Goal: Check status: Check status

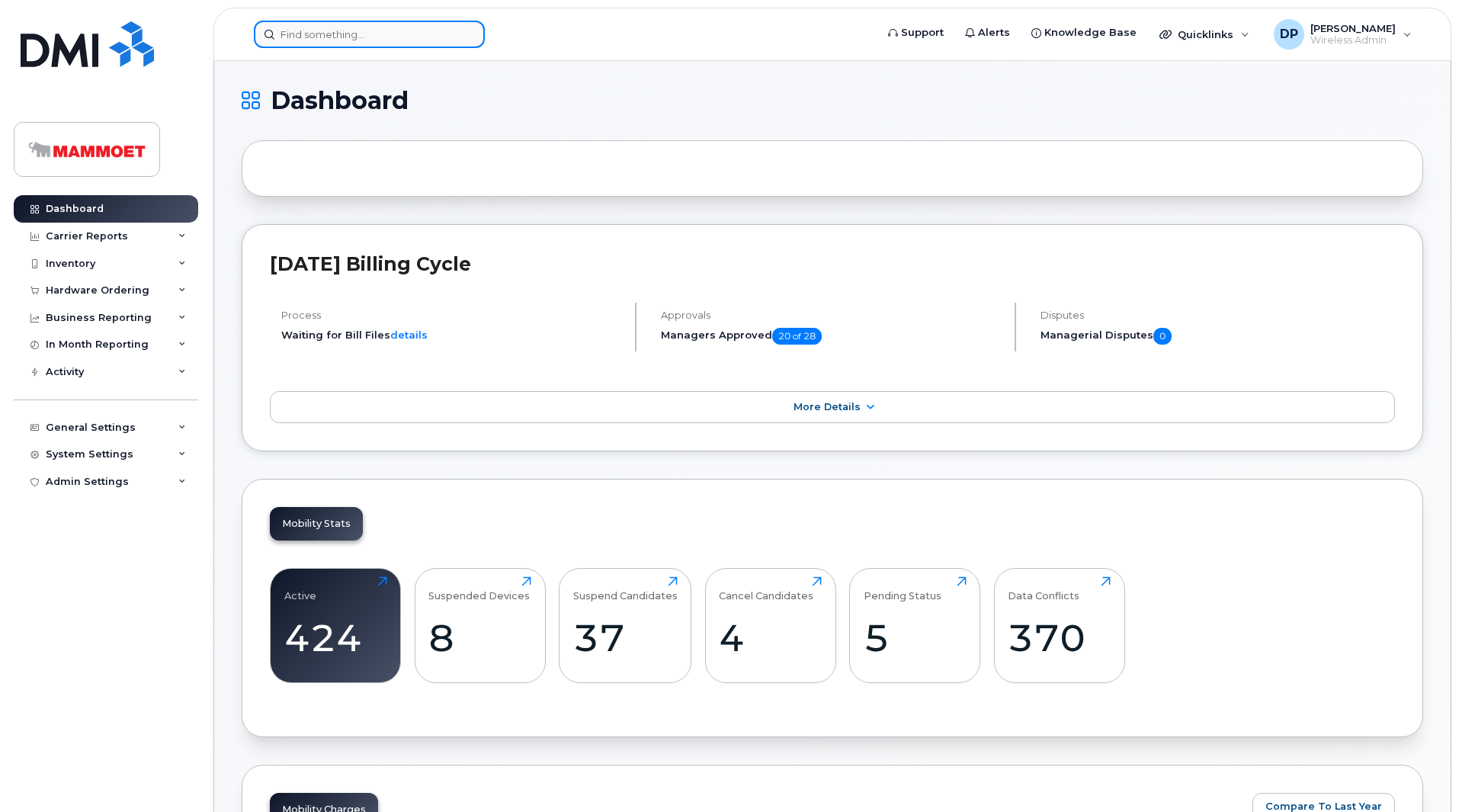
click at [315, 28] on input at bounding box center [370, 34] width 231 height 28
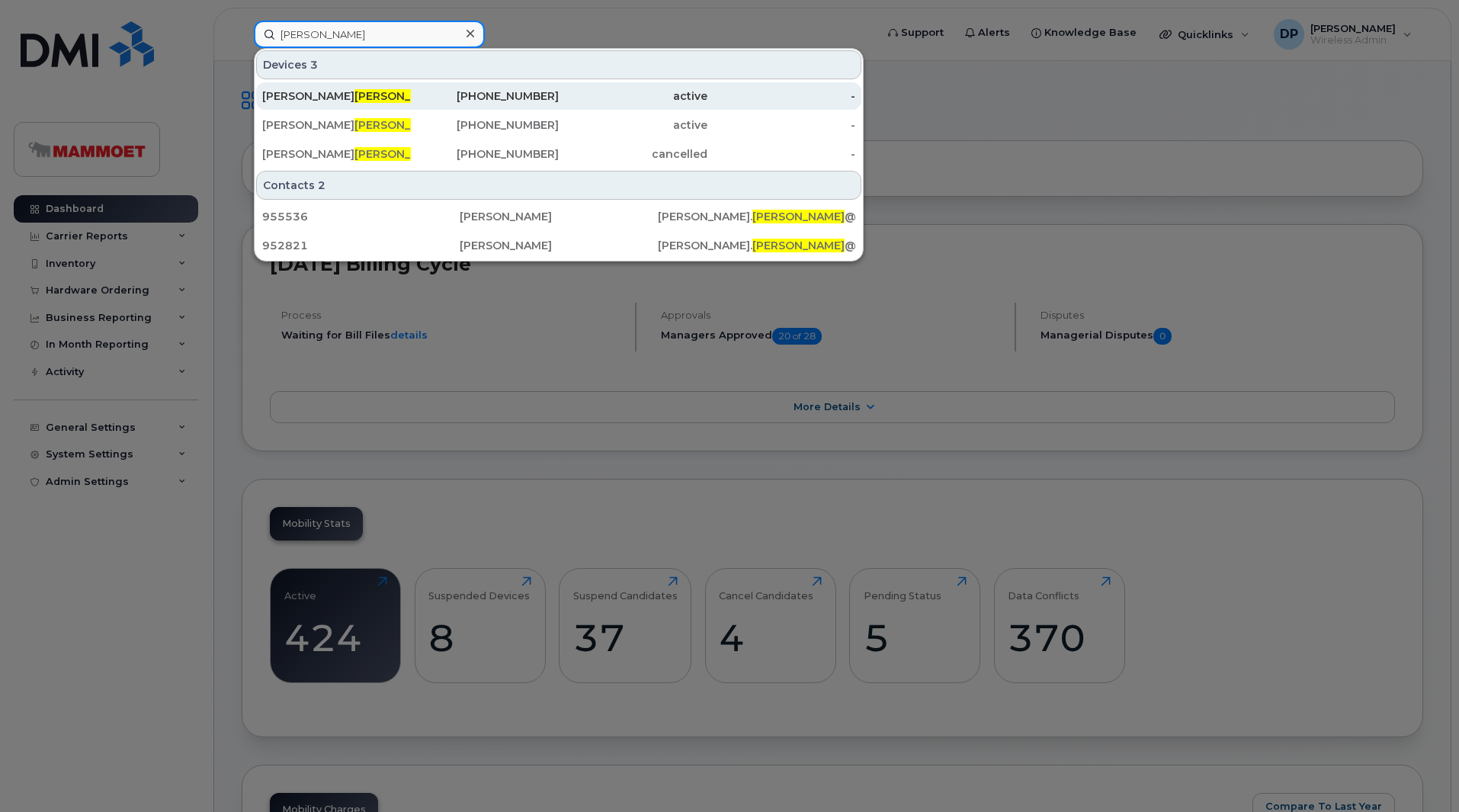
type input "fidler"
click at [341, 101] on div "Robert Fidler" at bounding box center [336, 96] width 148 height 15
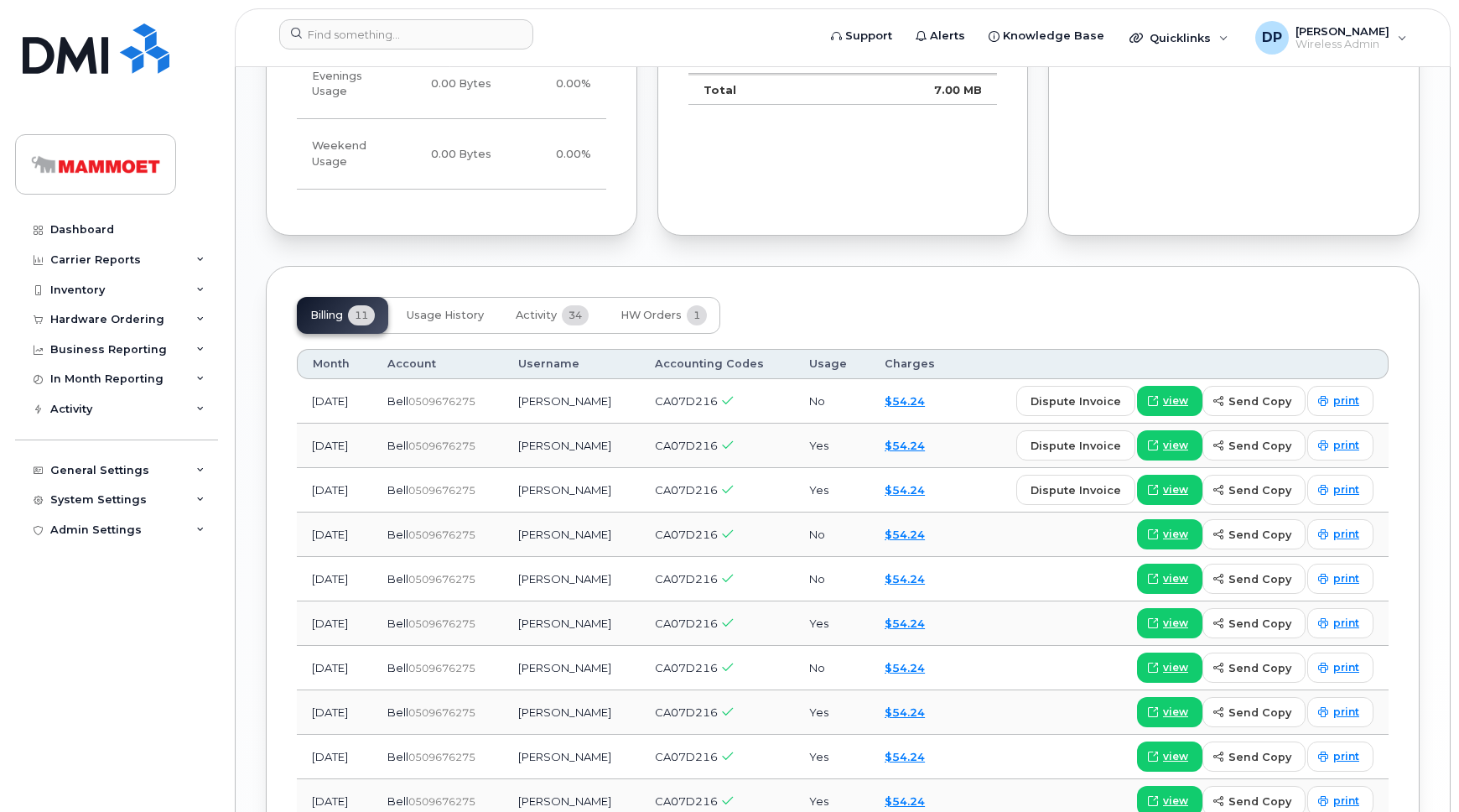
scroll to position [1408, 0]
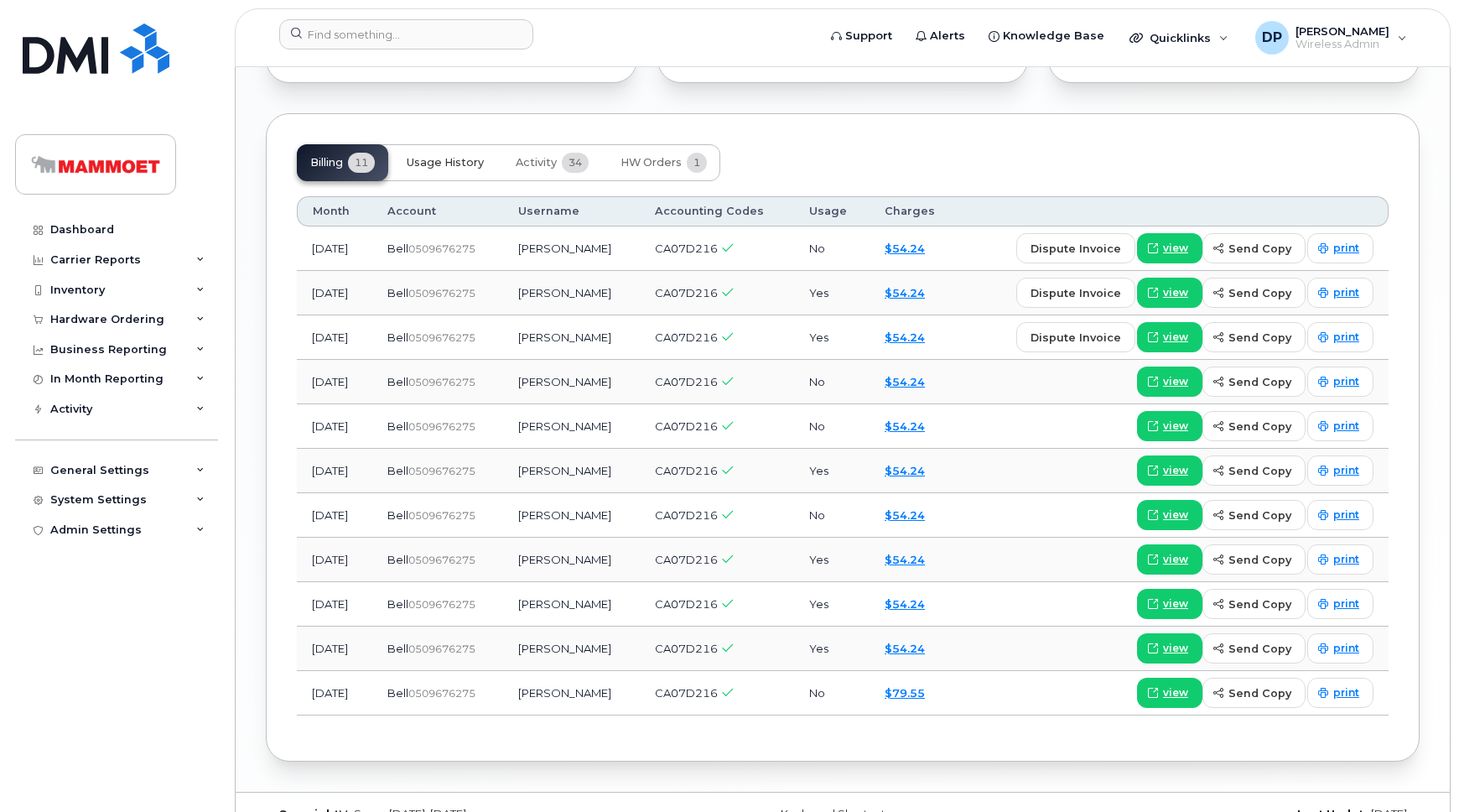
click at [445, 156] on span "Usage History" at bounding box center [445, 163] width 77 height 14
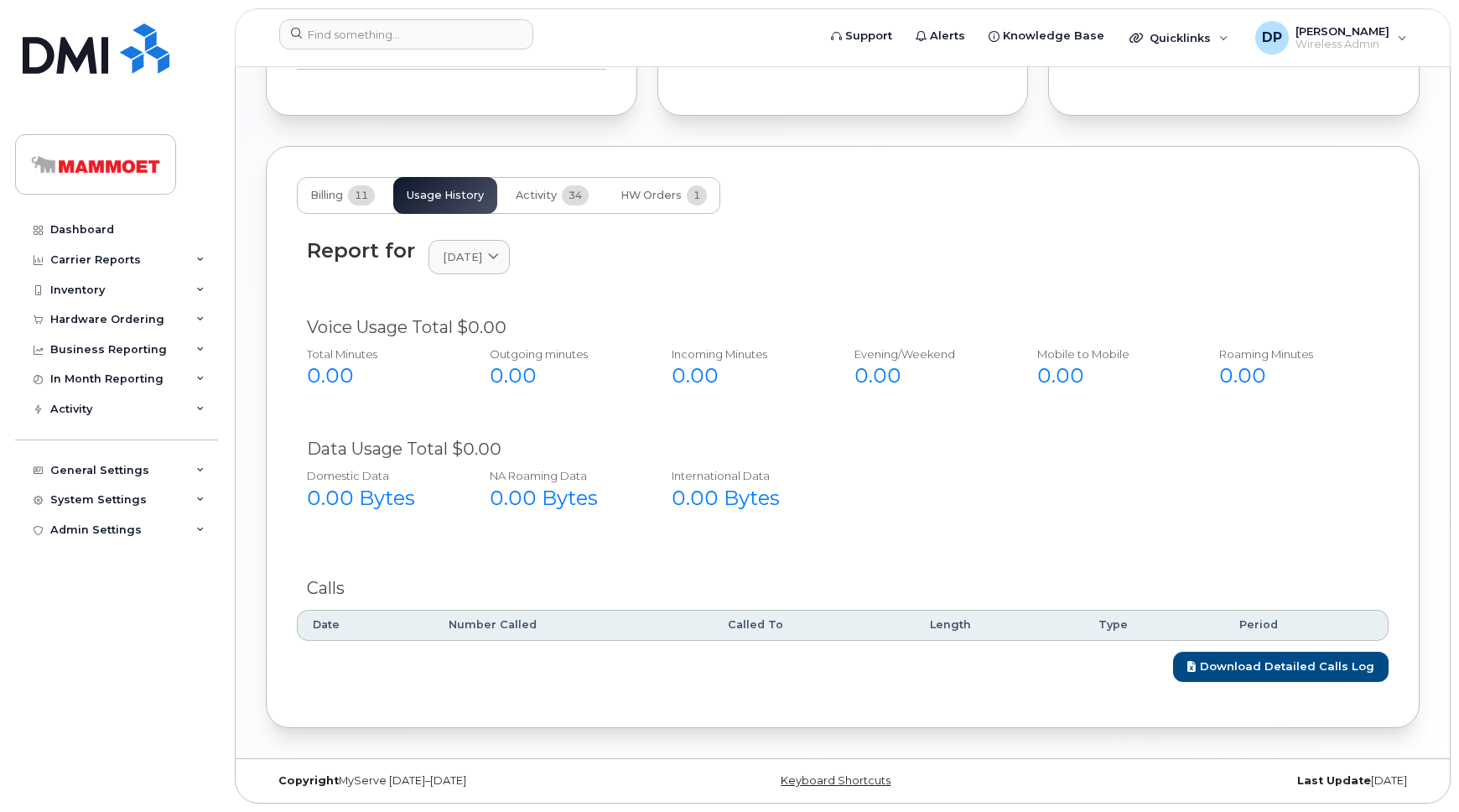
scroll to position [1342, 0]
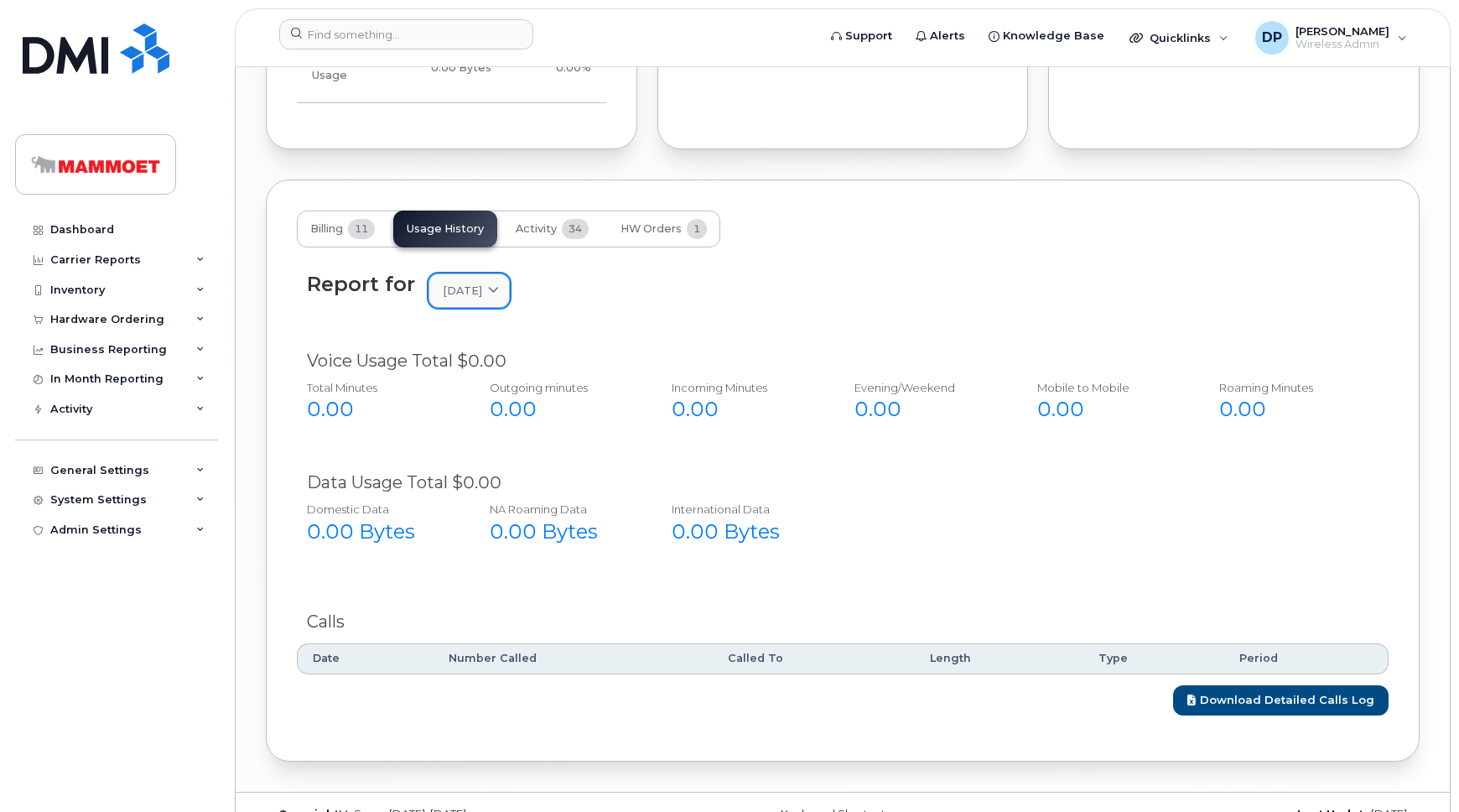
click at [482, 282] on span "[DATE]" at bounding box center [462, 290] width 39 height 16
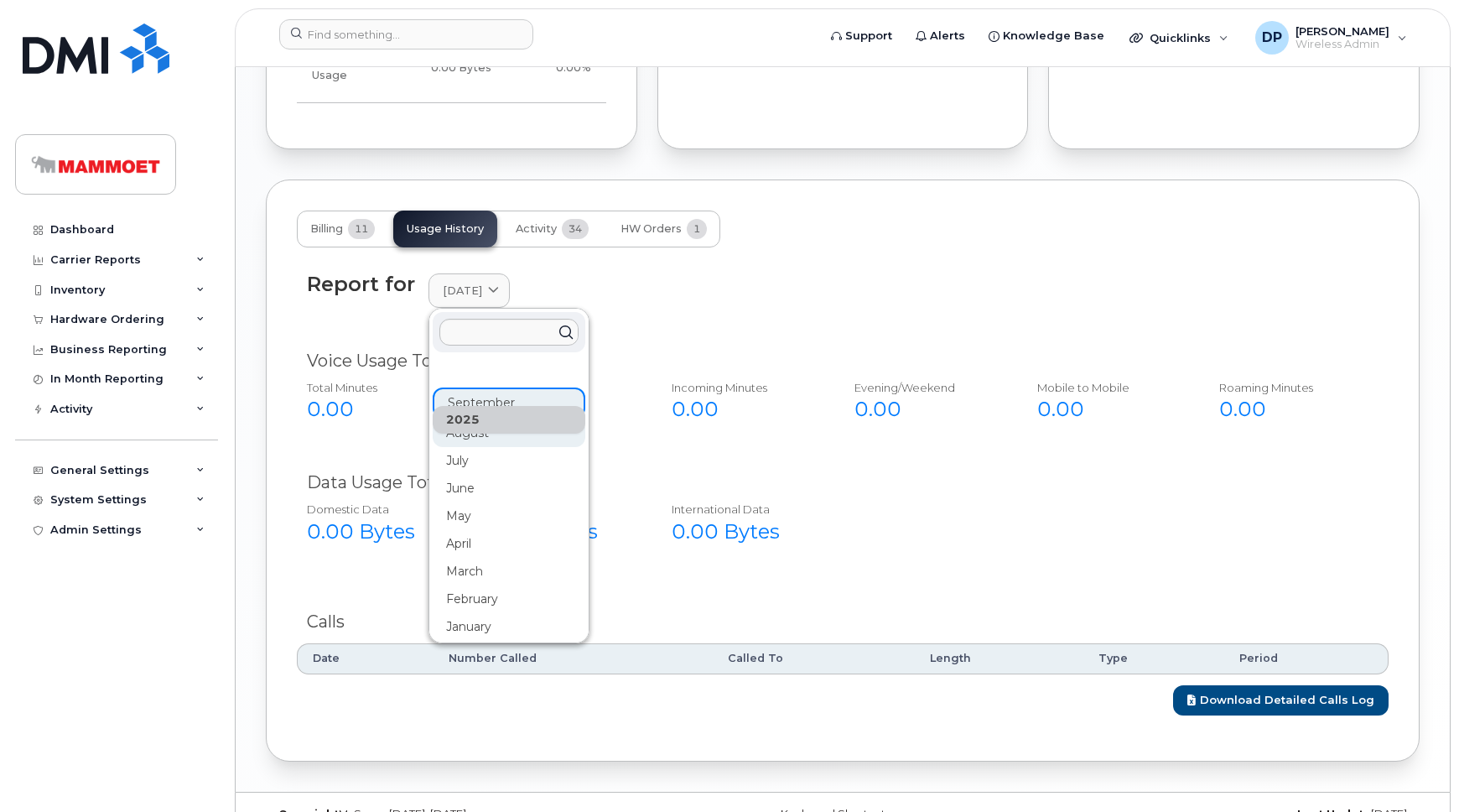
click at [468, 419] on div "August" at bounding box center [509, 433] width 152 height 27
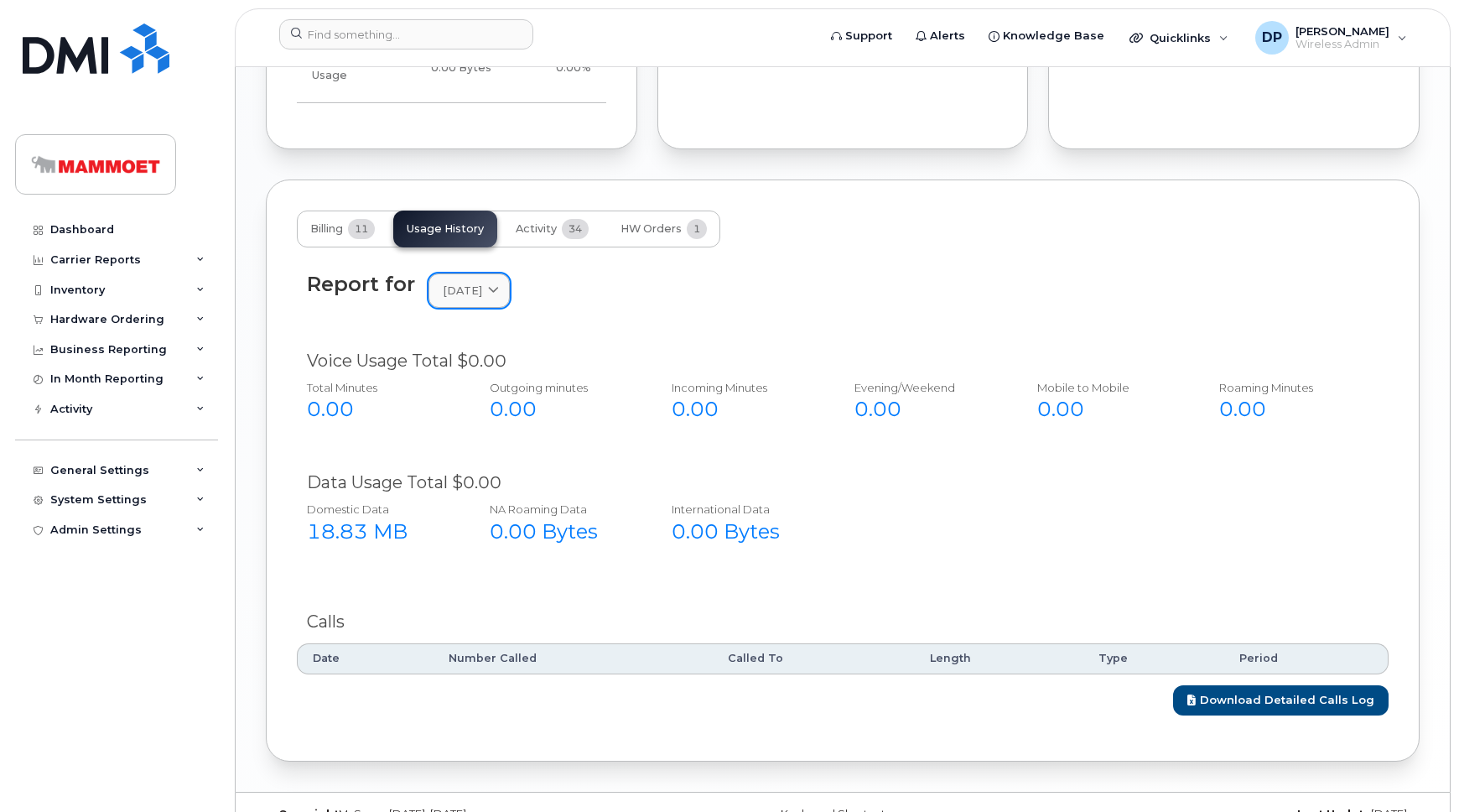
click at [482, 282] on span "[DATE]" at bounding box center [462, 290] width 39 height 16
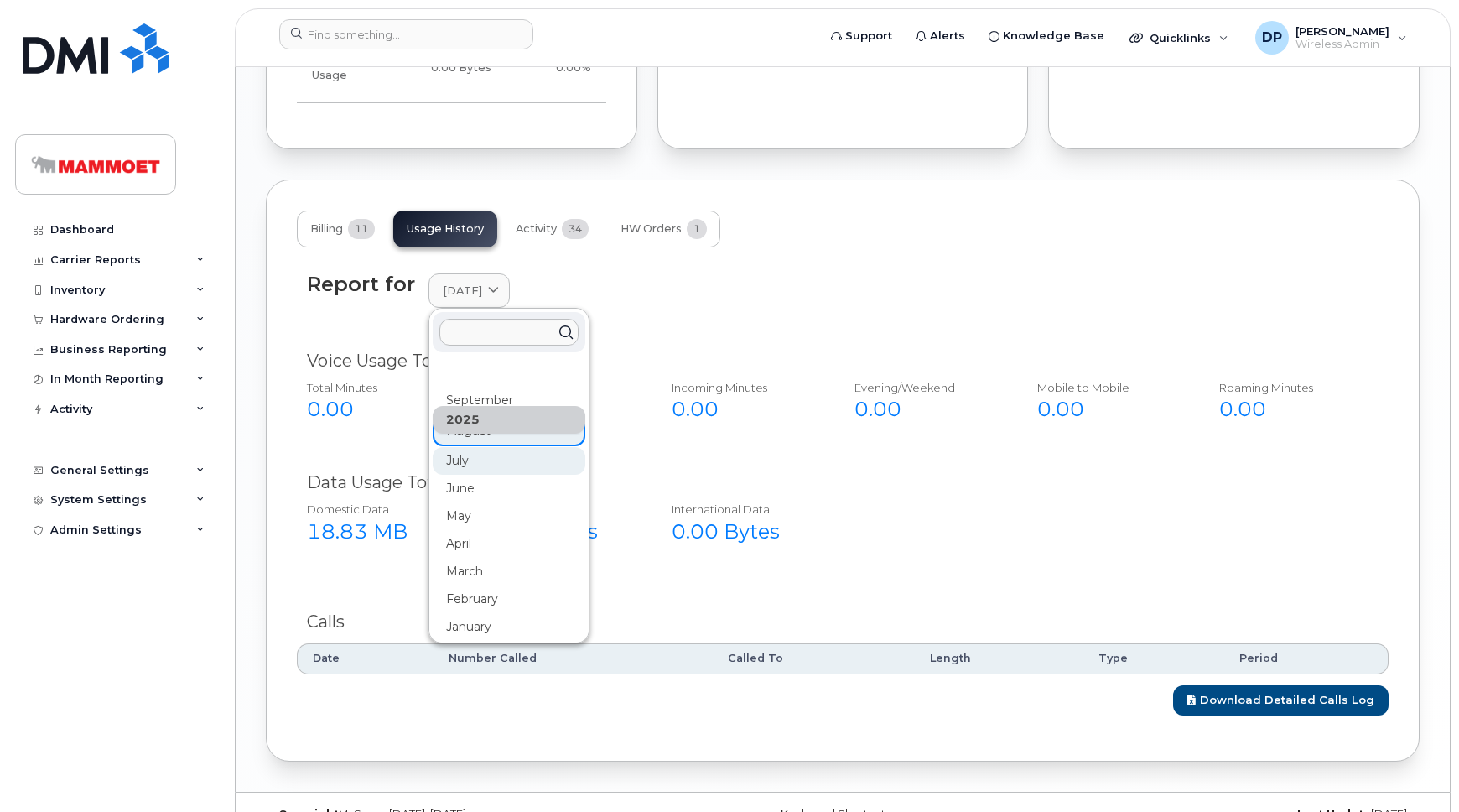
click at [487, 447] on div "July" at bounding box center [509, 460] width 152 height 27
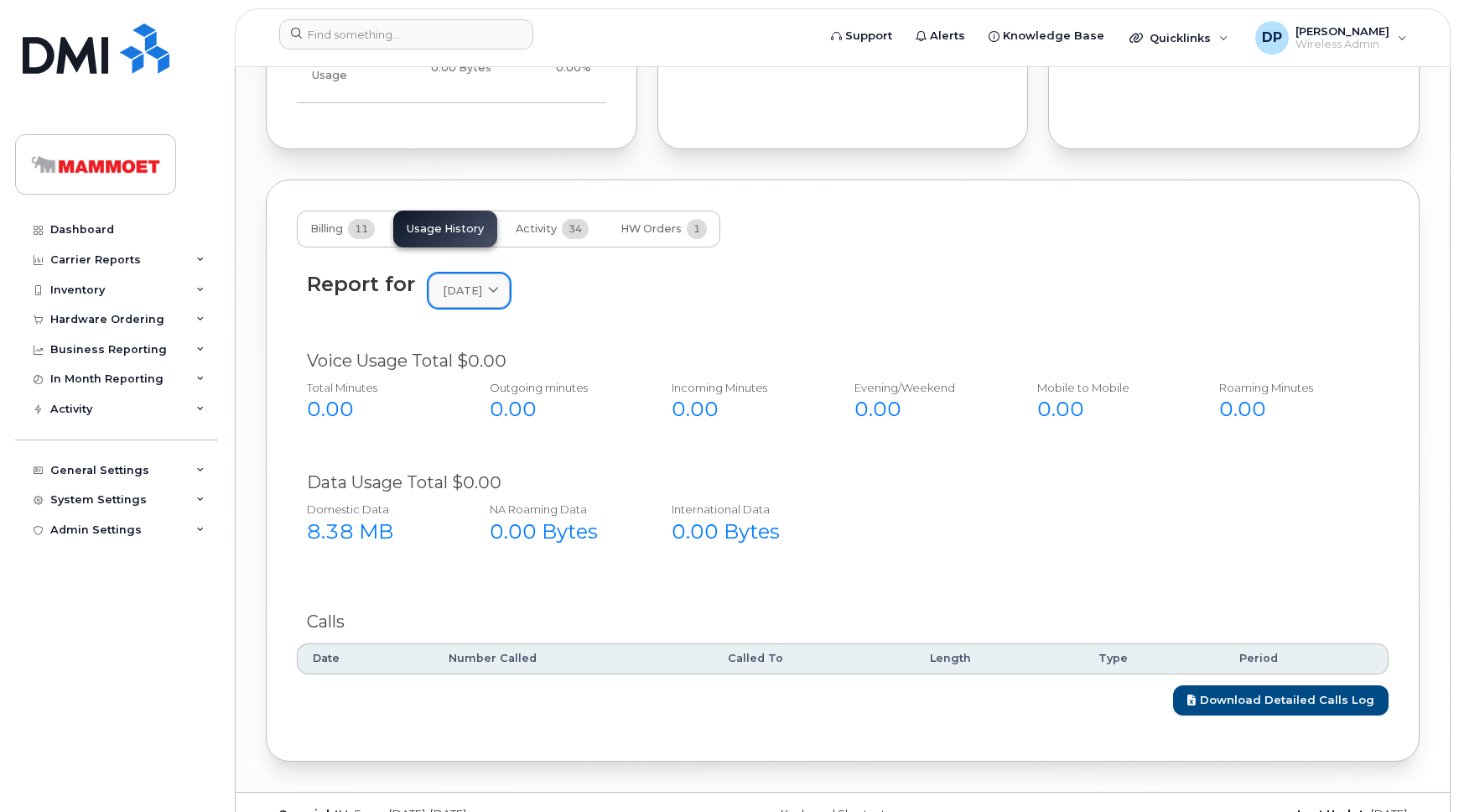
click at [487, 274] on link "[DATE]" at bounding box center [468, 290] width 81 height 34
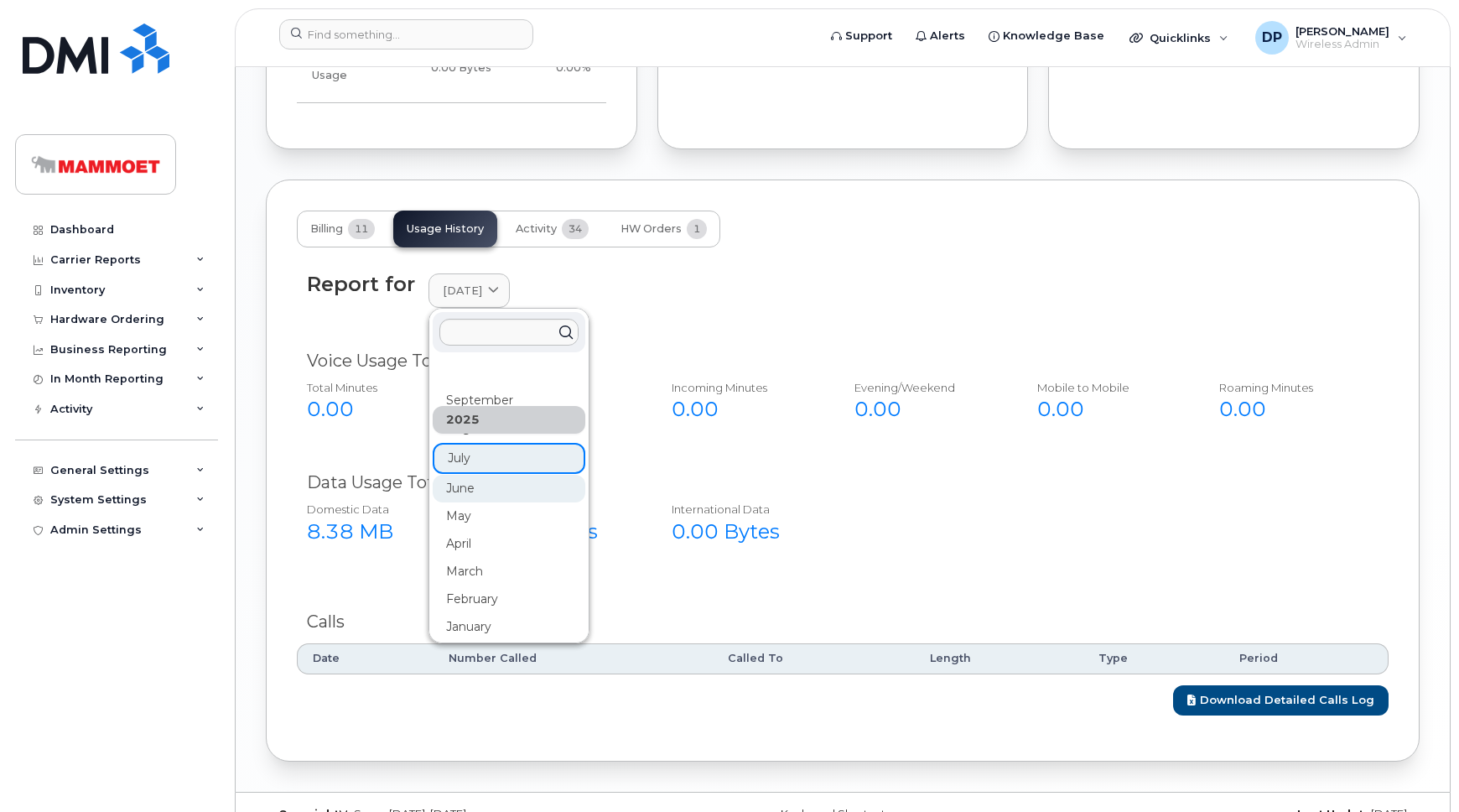
click at [484, 475] on div "June" at bounding box center [509, 489] width 152 height 27
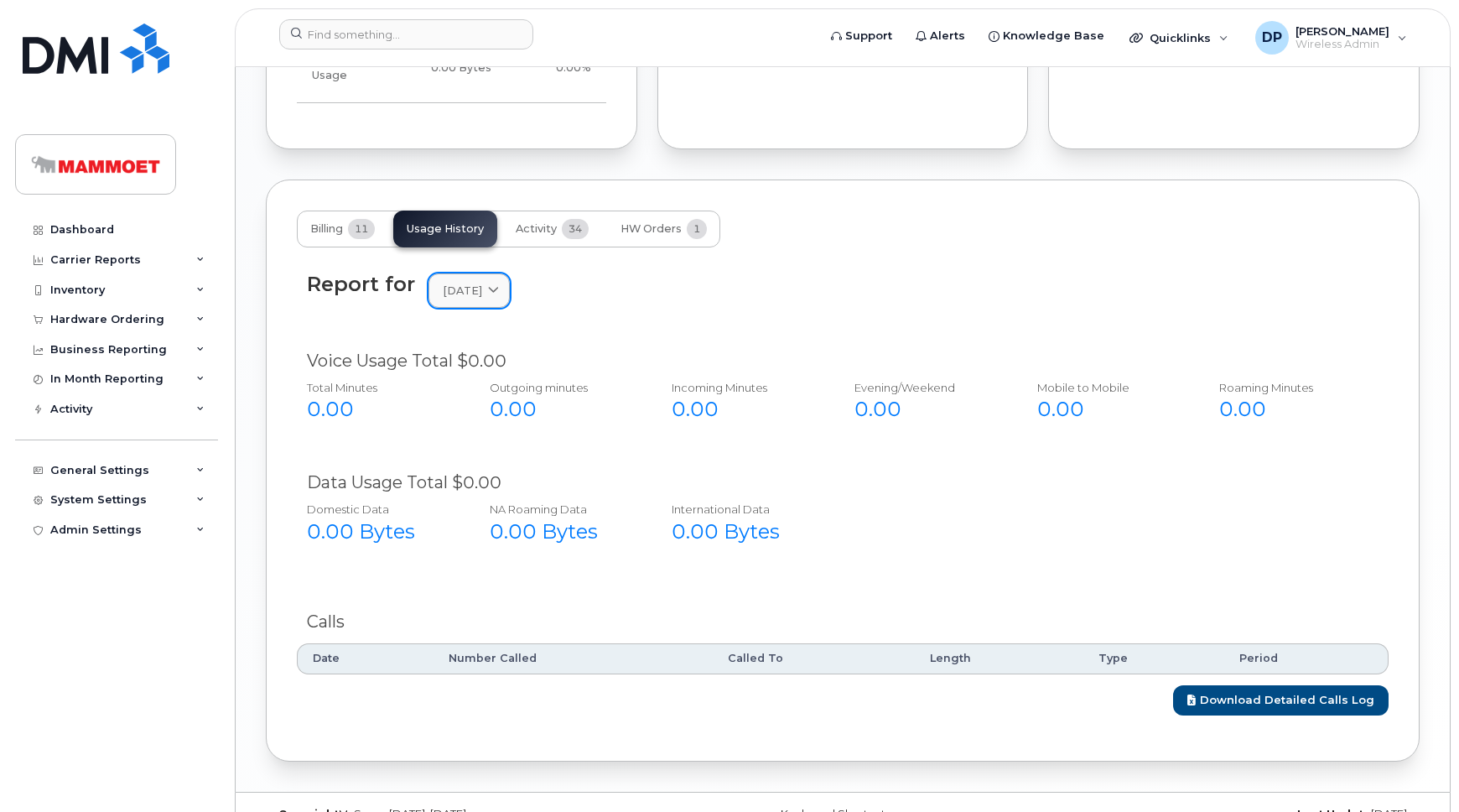
click at [481, 282] on span "[DATE]" at bounding box center [462, 290] width 39 height 16
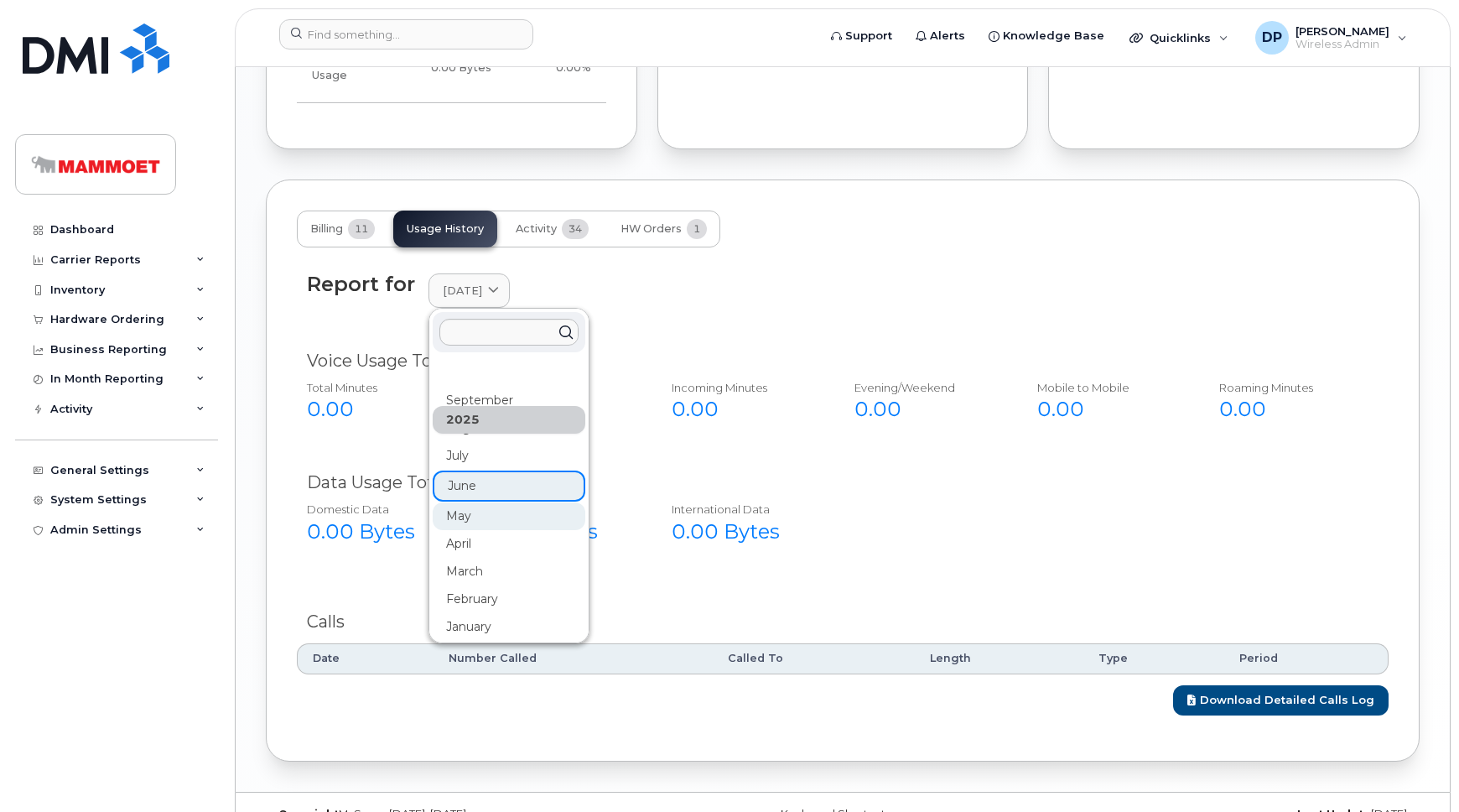
click at [483, 502] on div "May" at bounding box center [509, 516] width 152 height 27
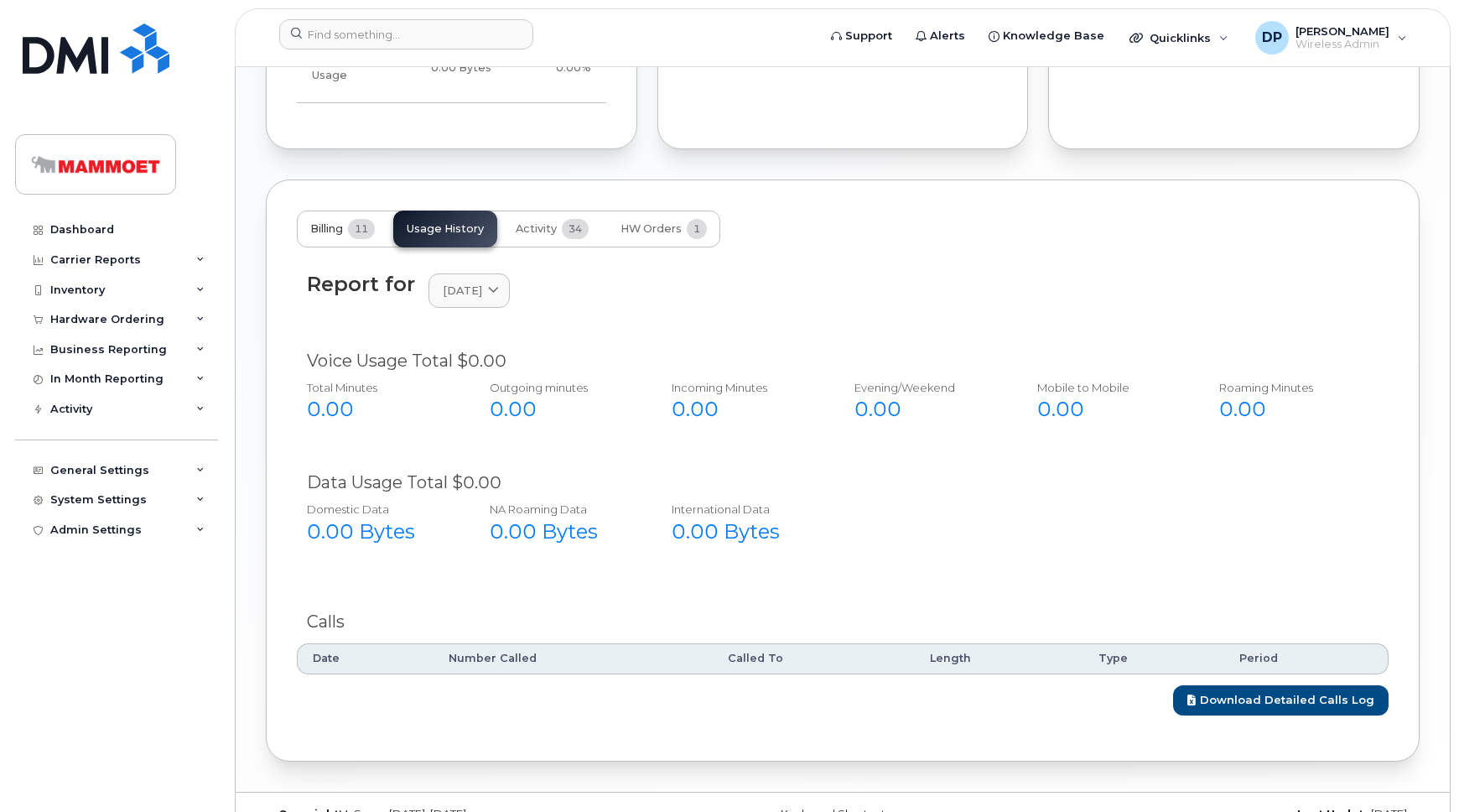
click at [326, 210] on button "Billing 11" at bounding box center [343, 229] width 92 height 37
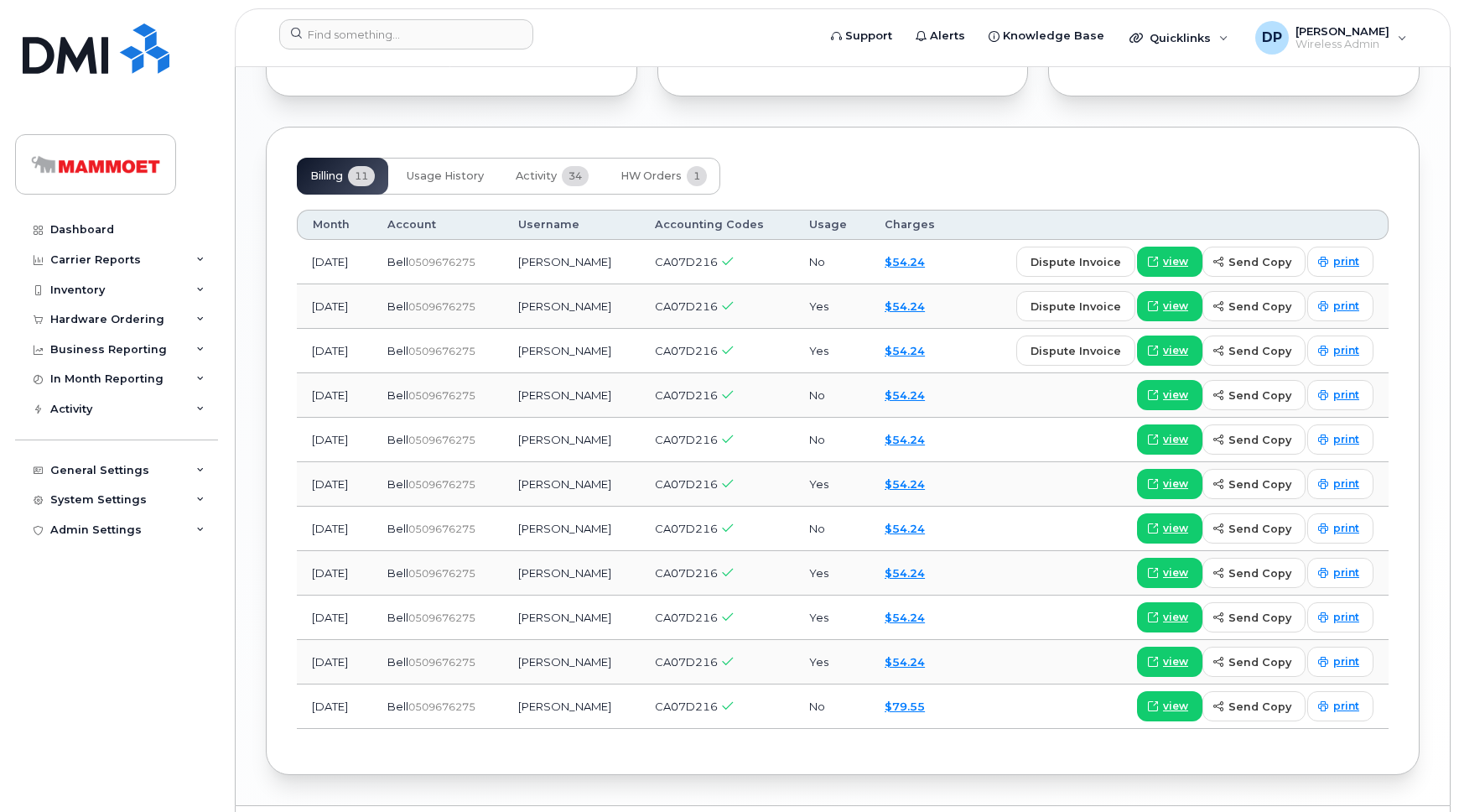
scroll to position [1408, 0]
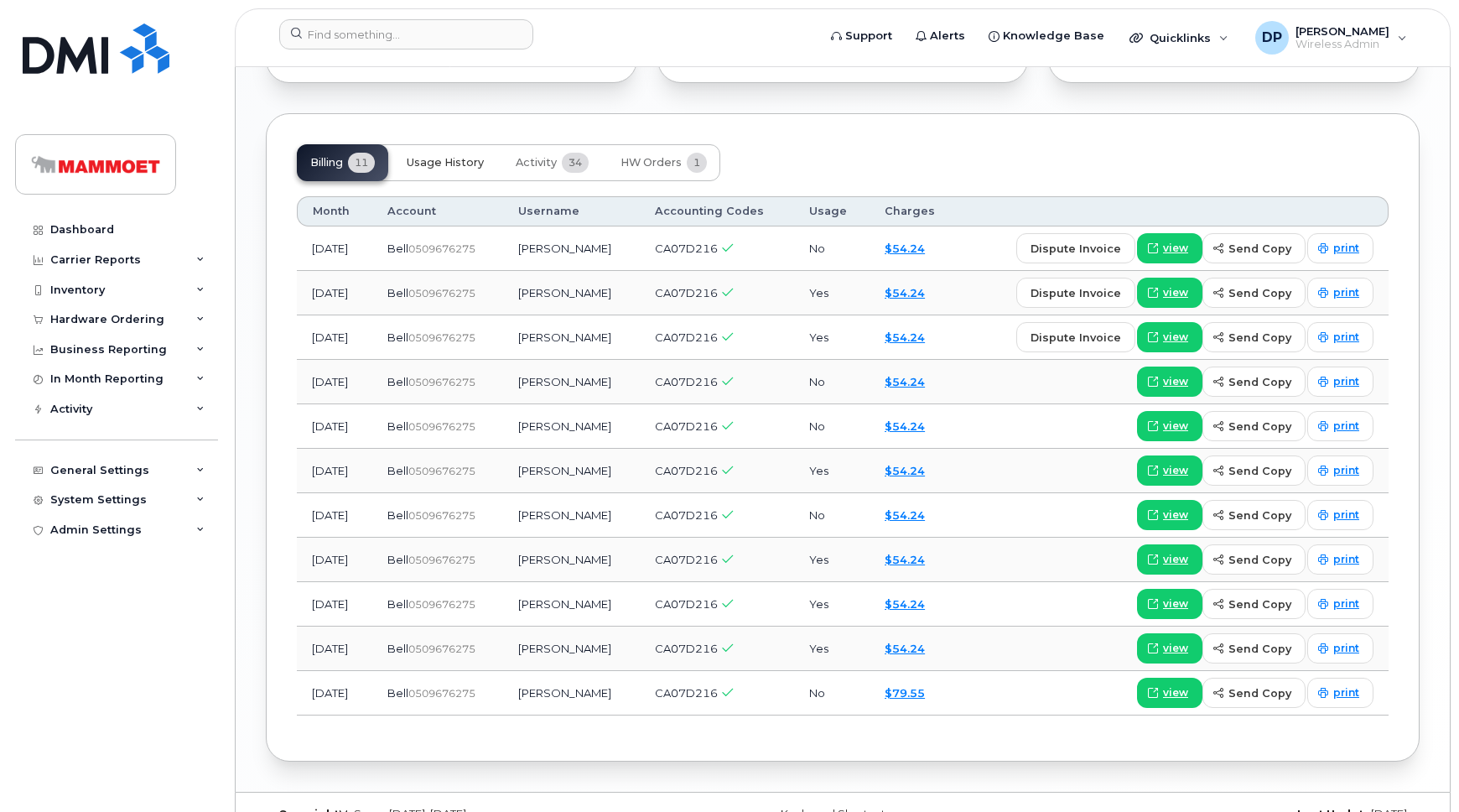
click at [457, 156] on span "Usage History" at bounding box center [445, 163] width 77 height 14
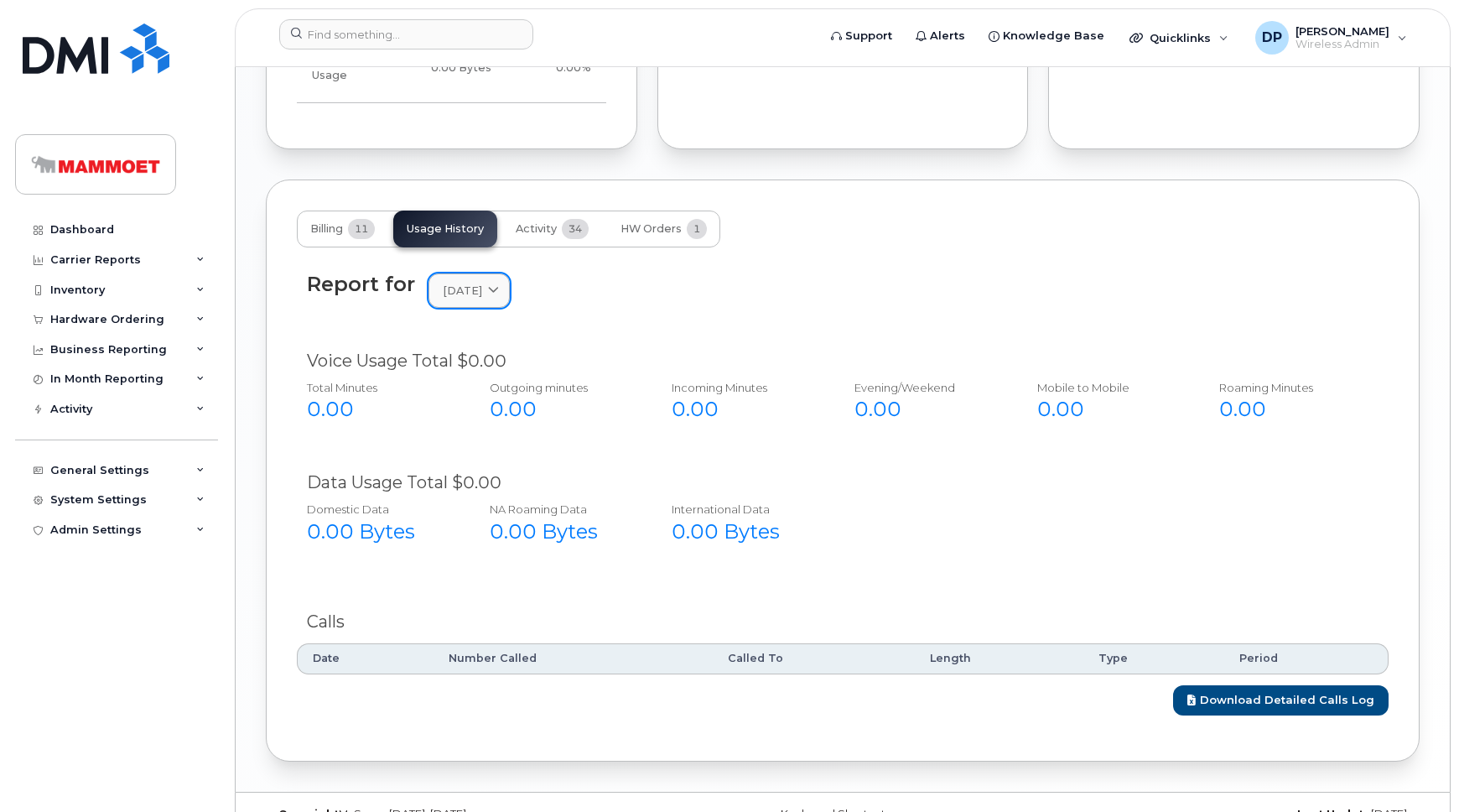
click at [498, 285] on icon at bounding box center [493, 290] width 11 height 11
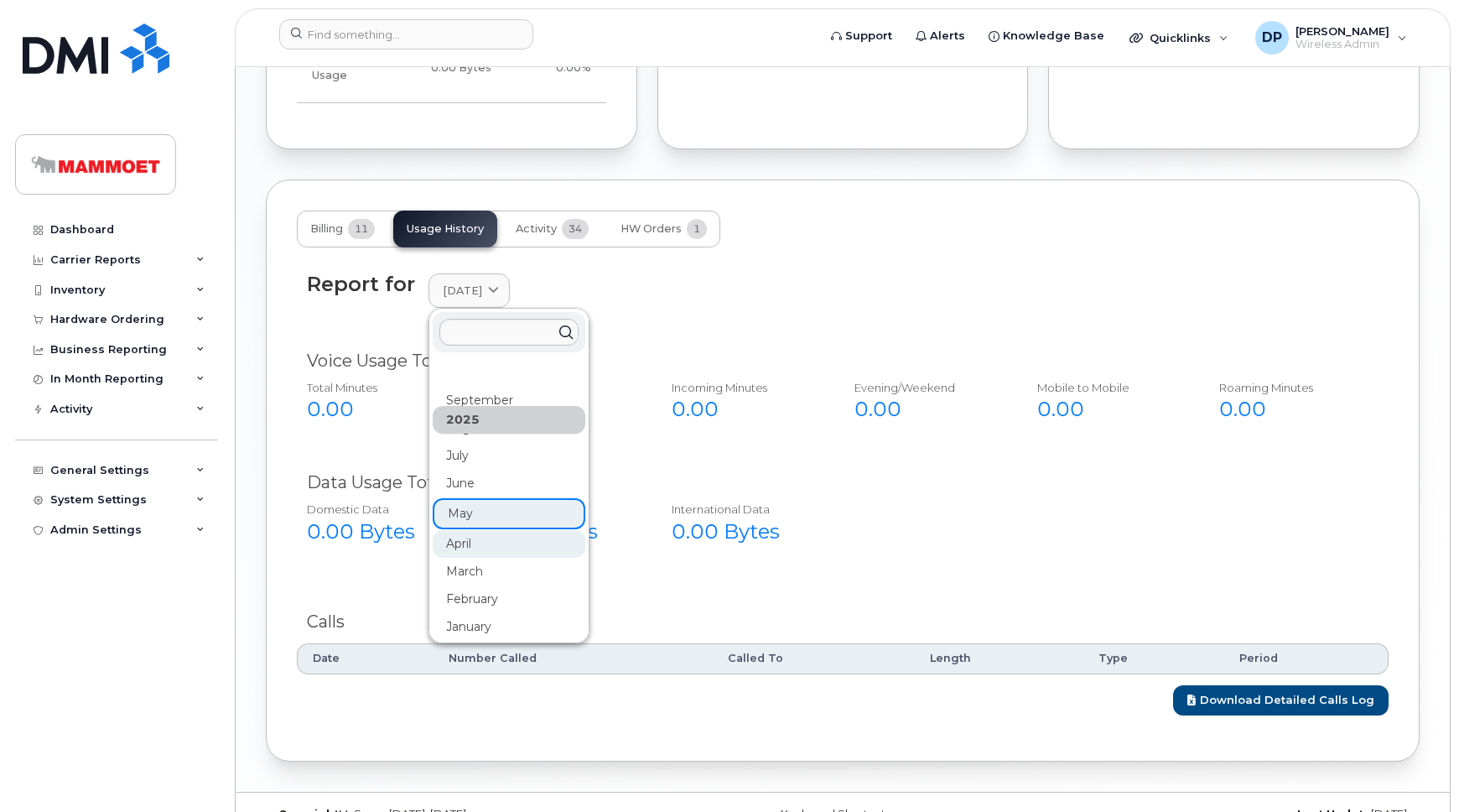
click at [495, 530] on div "April" at bounding box center [509, 543] width 152 height 27
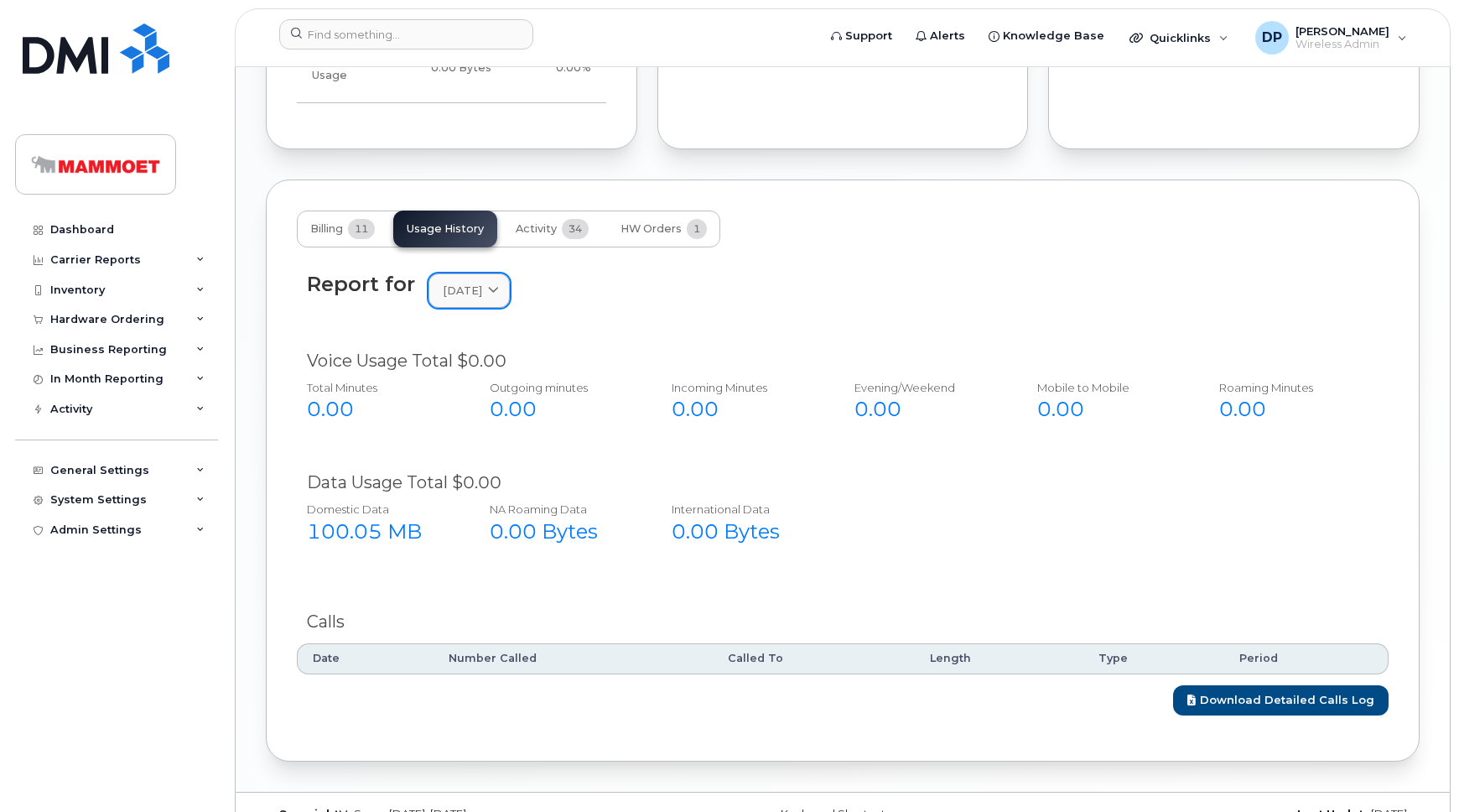
click at [471, 282] on span "[DATE]" at bounding box center [462, 290] width 39 height 16
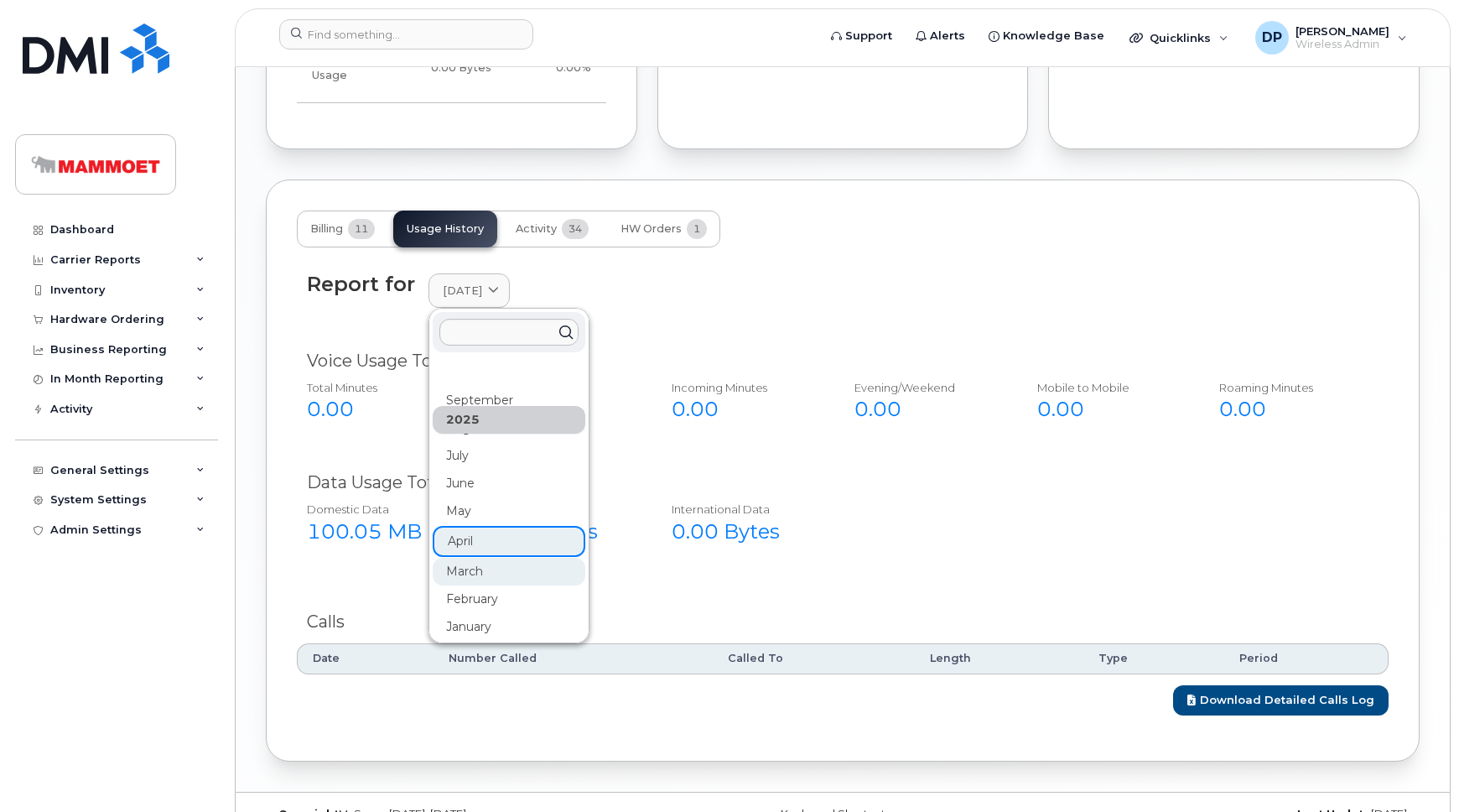
click at [484, 558] on div "March" at bounding box center [509, 572] width 152 height 27
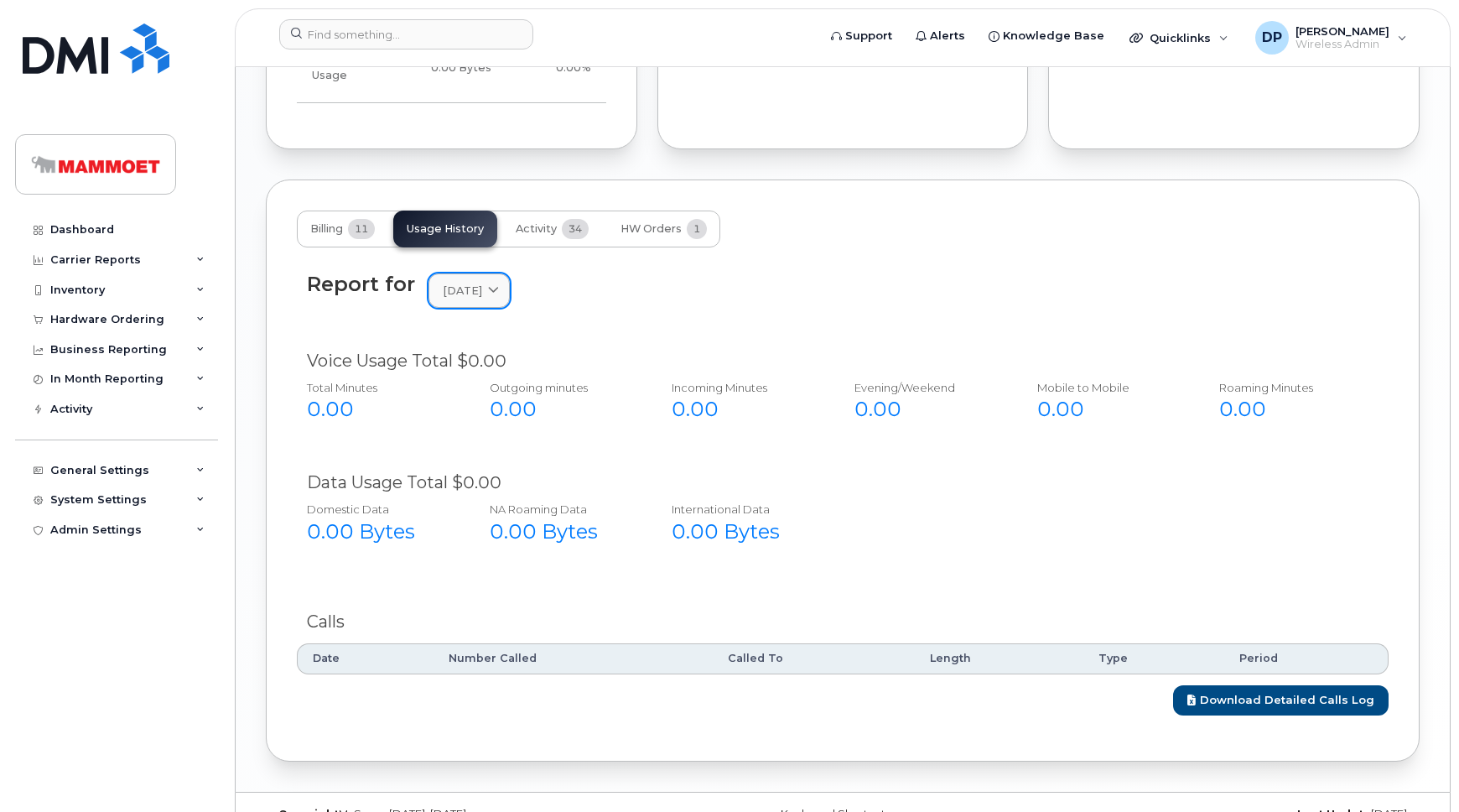
click at [466, 282] on span "[DATE]" at bounding box center [462, 290] width 39 height 16
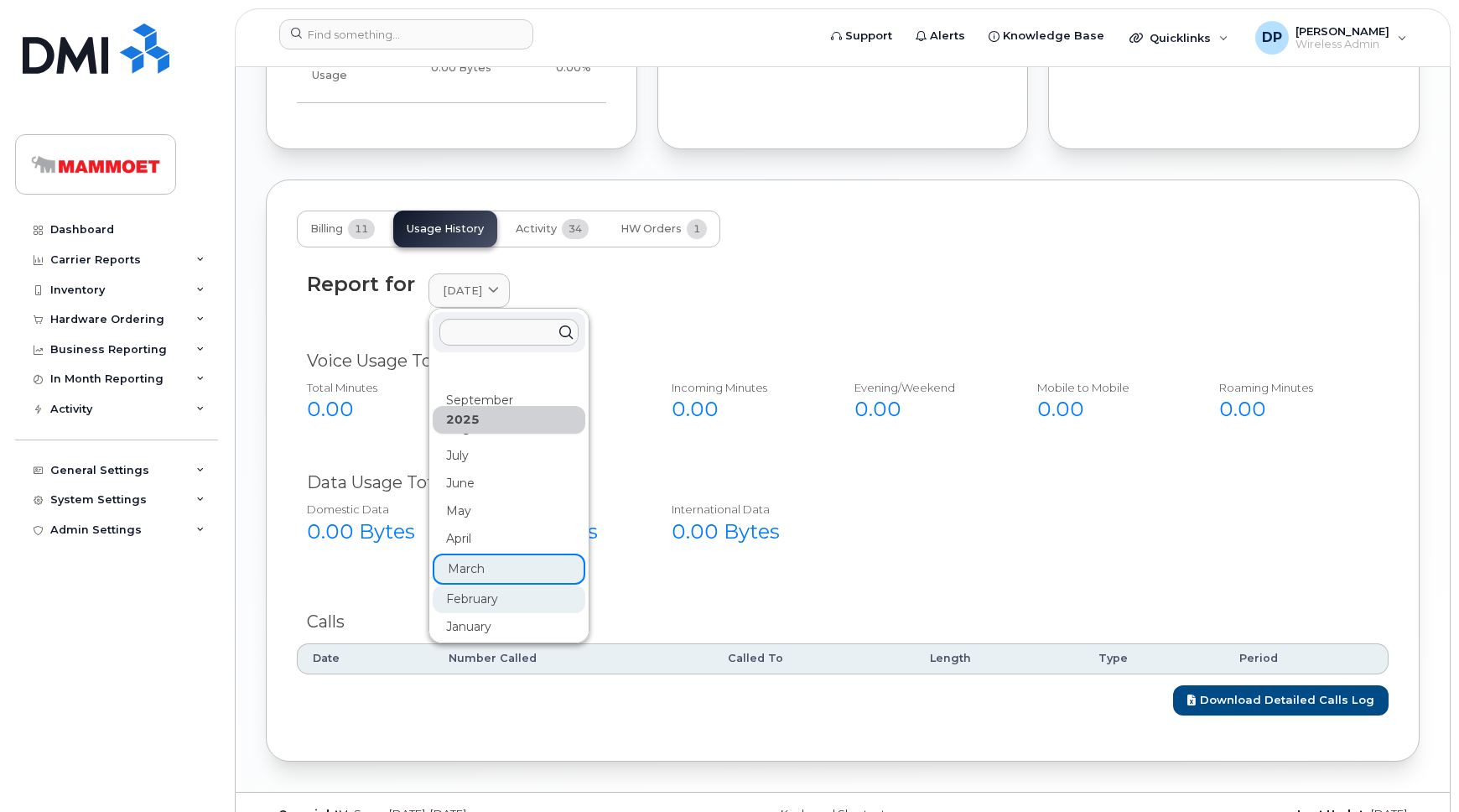
click at [493, 585] on div "February" at bounding box center [509, 599] width 152 height 27
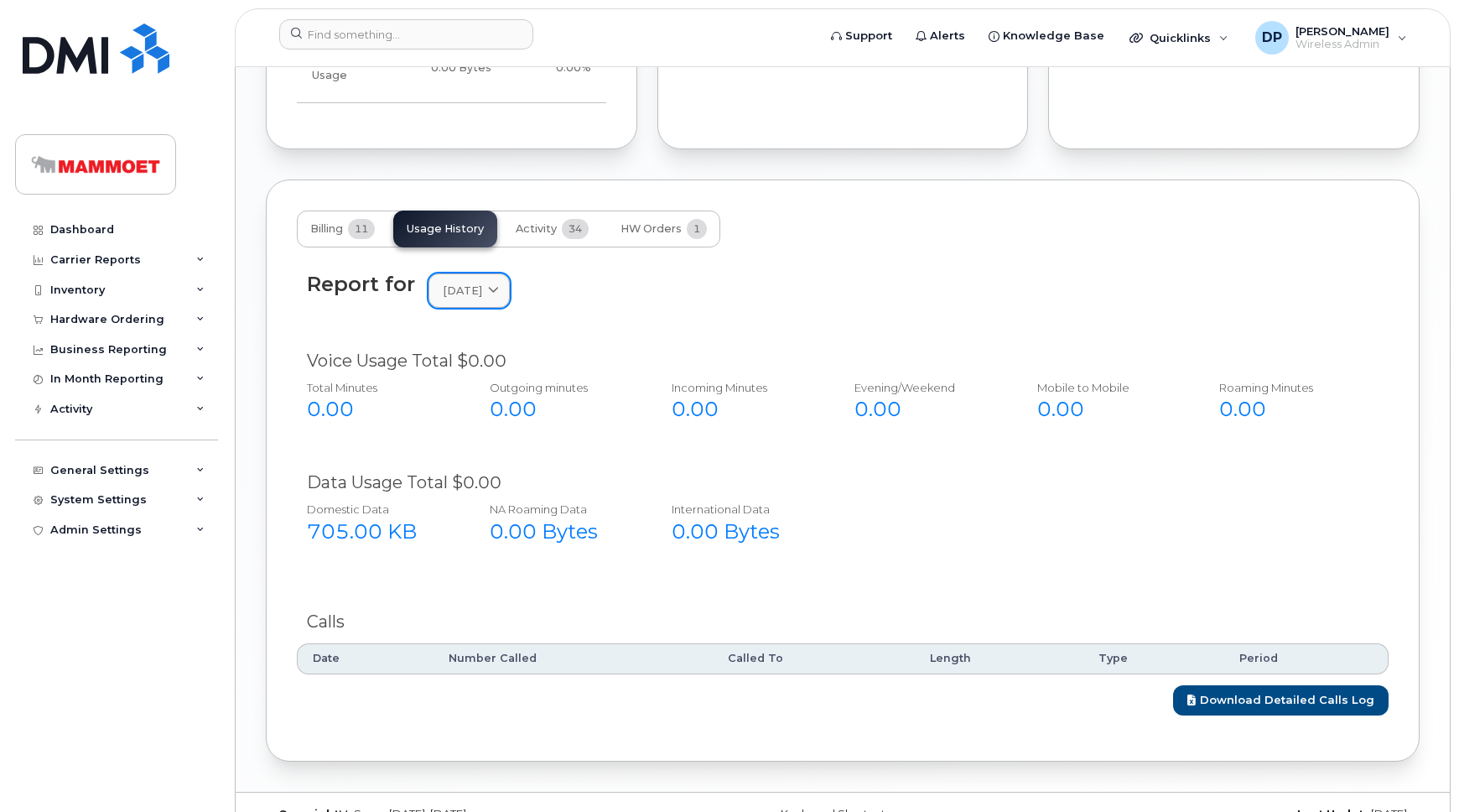
click at [482, 282] on span "[DATE]" at bounding box center [462, 290] width 39 height 16
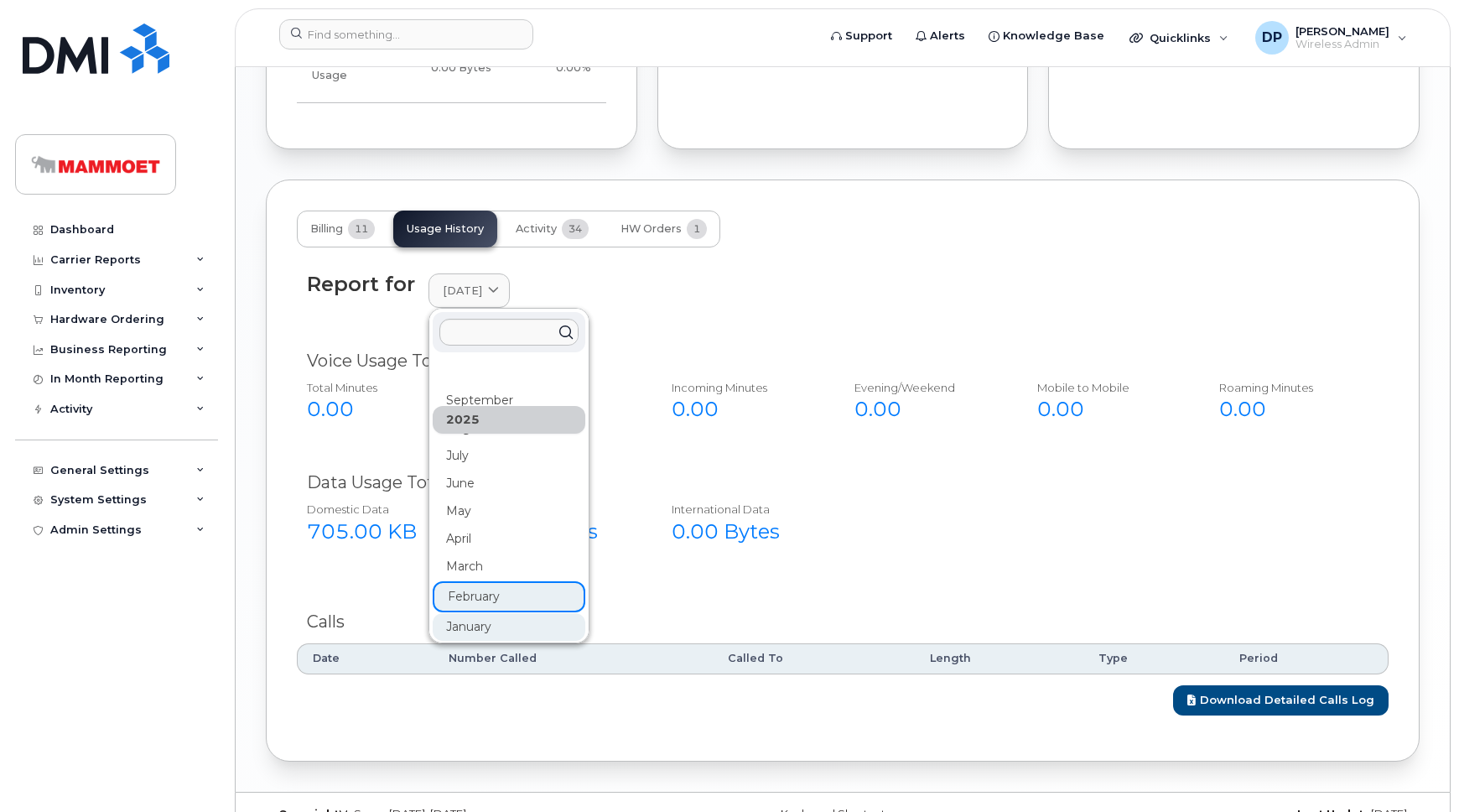
click at [489, 613] on div "January" at bounding box center [509, 626] width 152 height 27
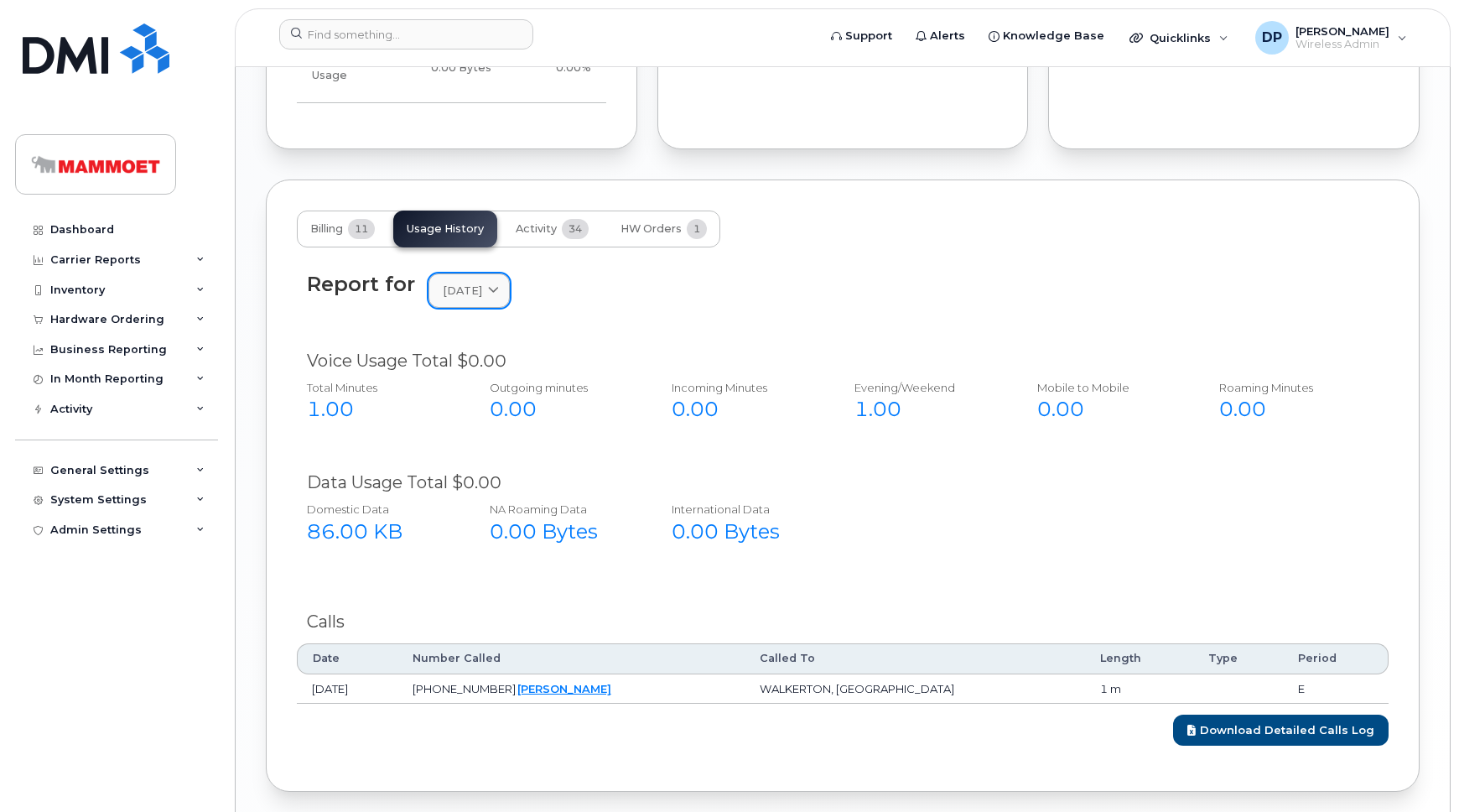
click at [501, 282] on span at bounding box center [493, 290] width 16 height 16
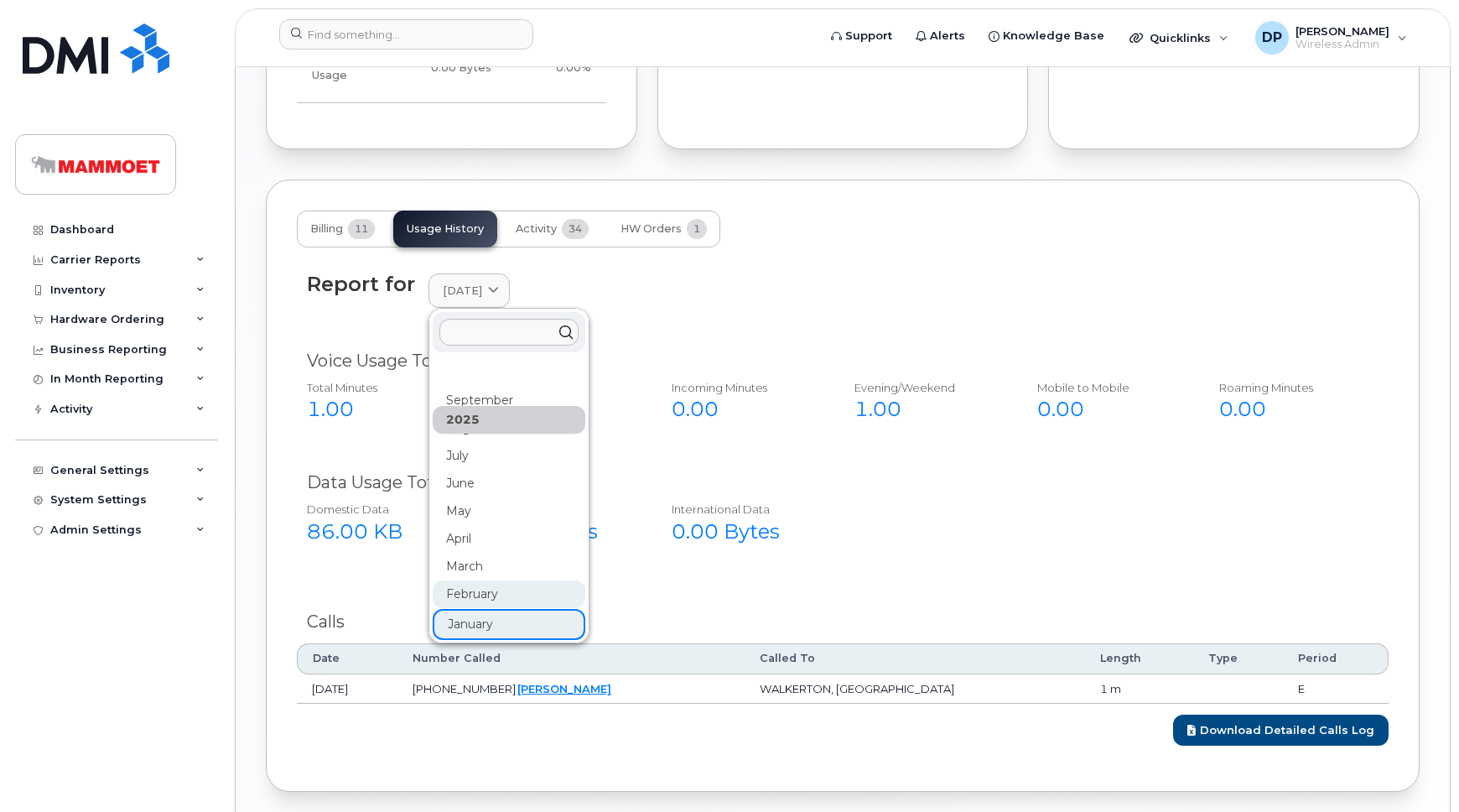
click at [483, 580] on div "February" at bounding box center [509, 594] width 152 height 27
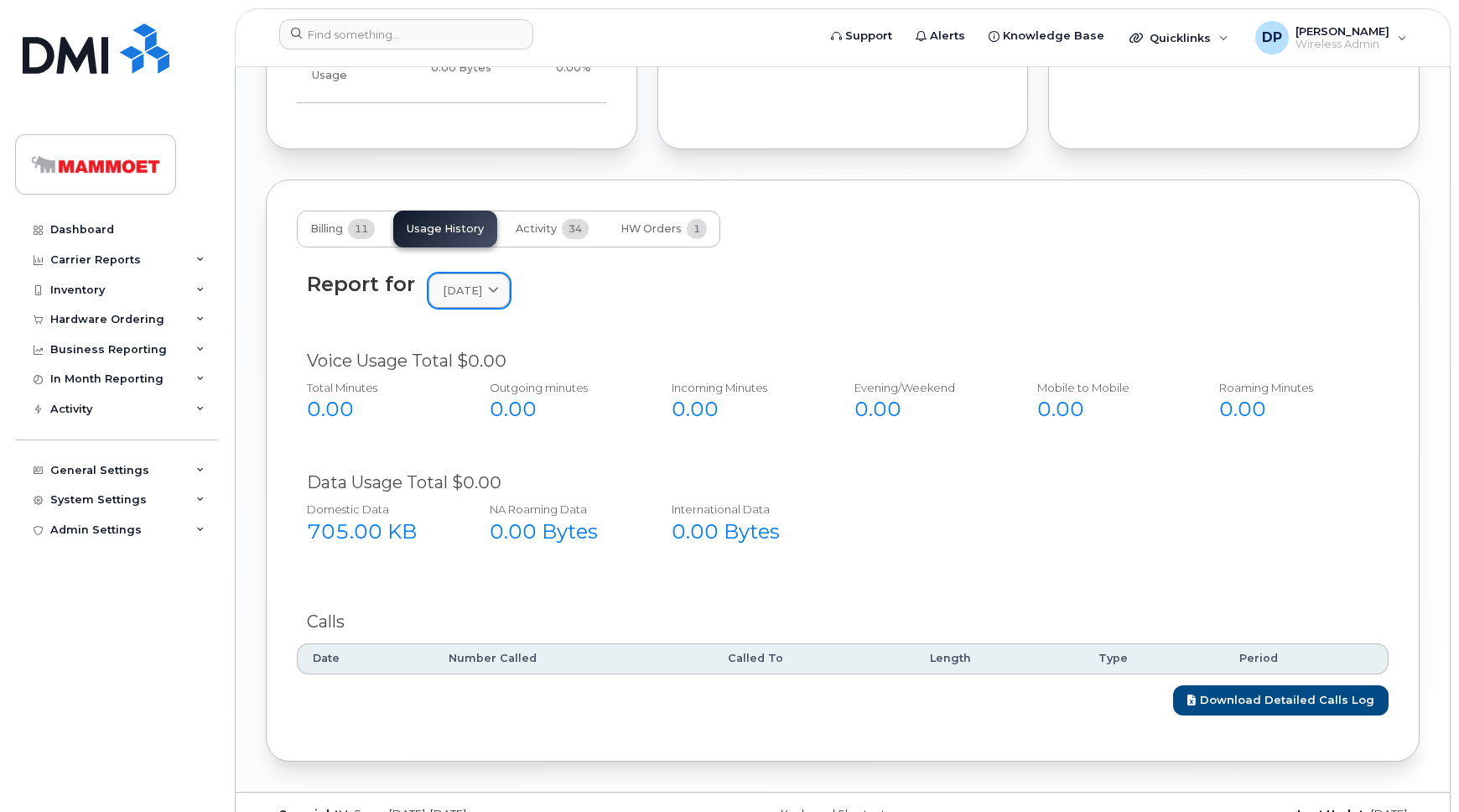
click at [484, 274] on link "[DATE]" at bounding box center [468, 290] width 81 height 34
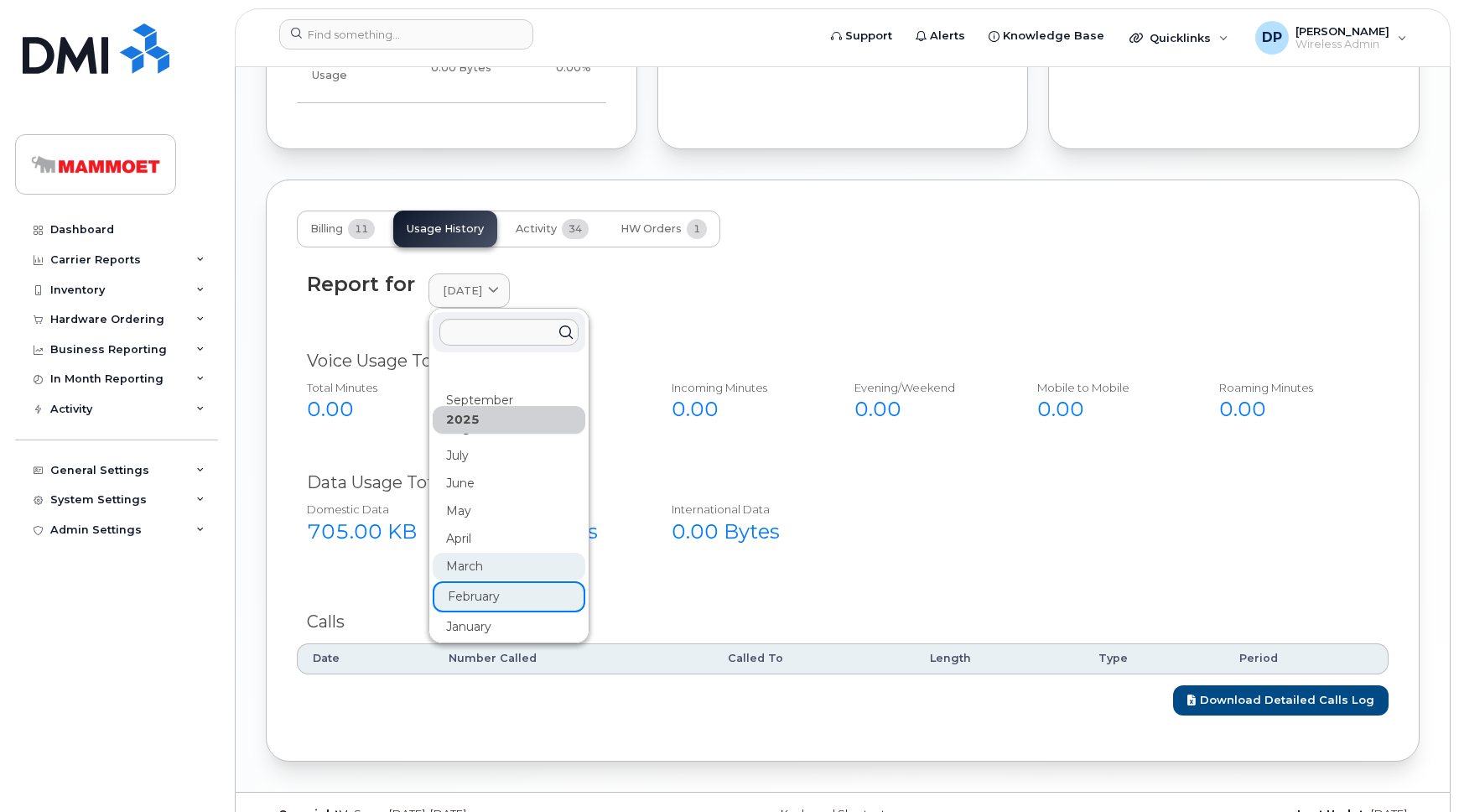
click at [457, 552] on div "March" at bounding box center [509, 566] width 152 height 27
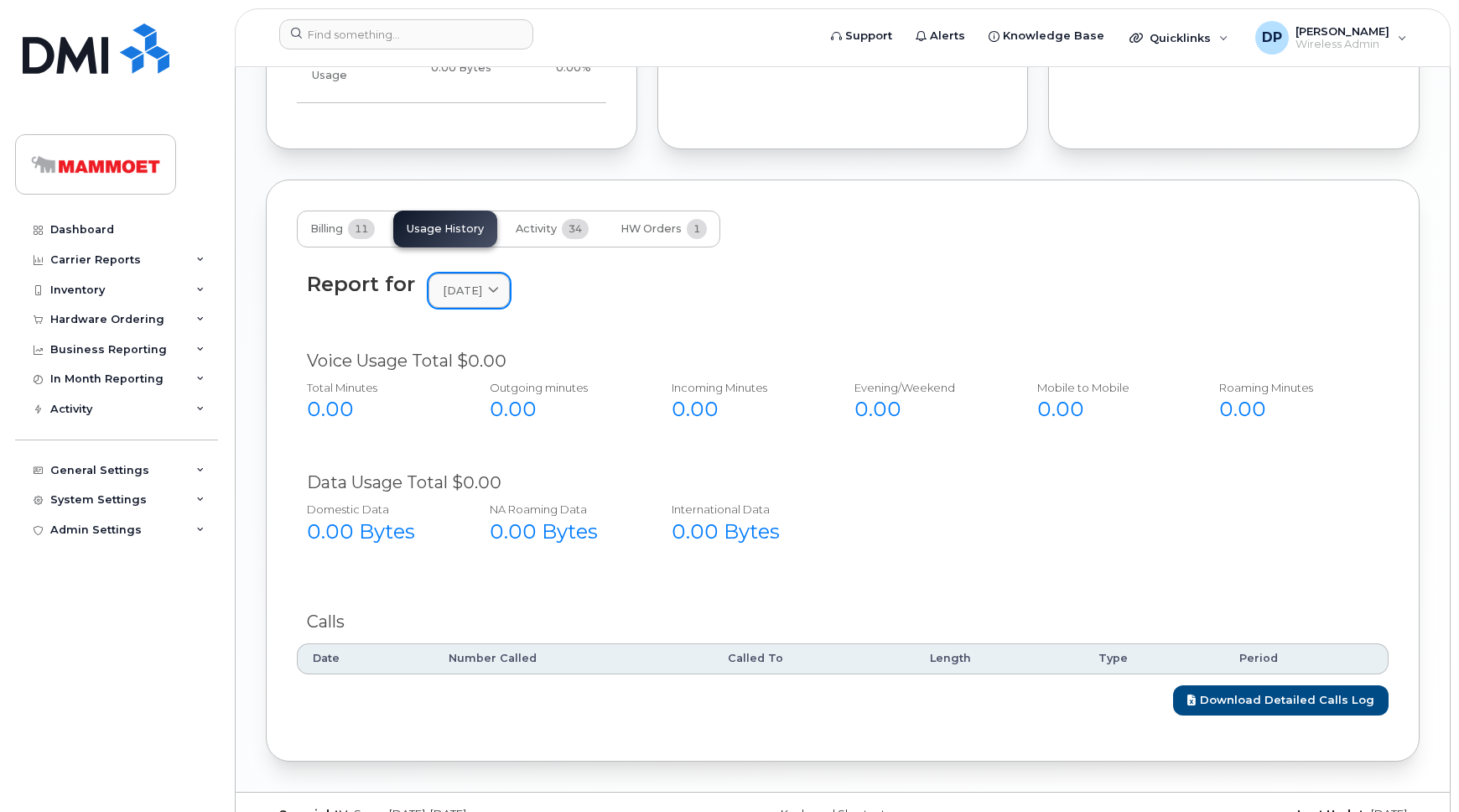
click at [490, 274] on link "[DATE]" at bounding box center [468, 290] width 81 height 34
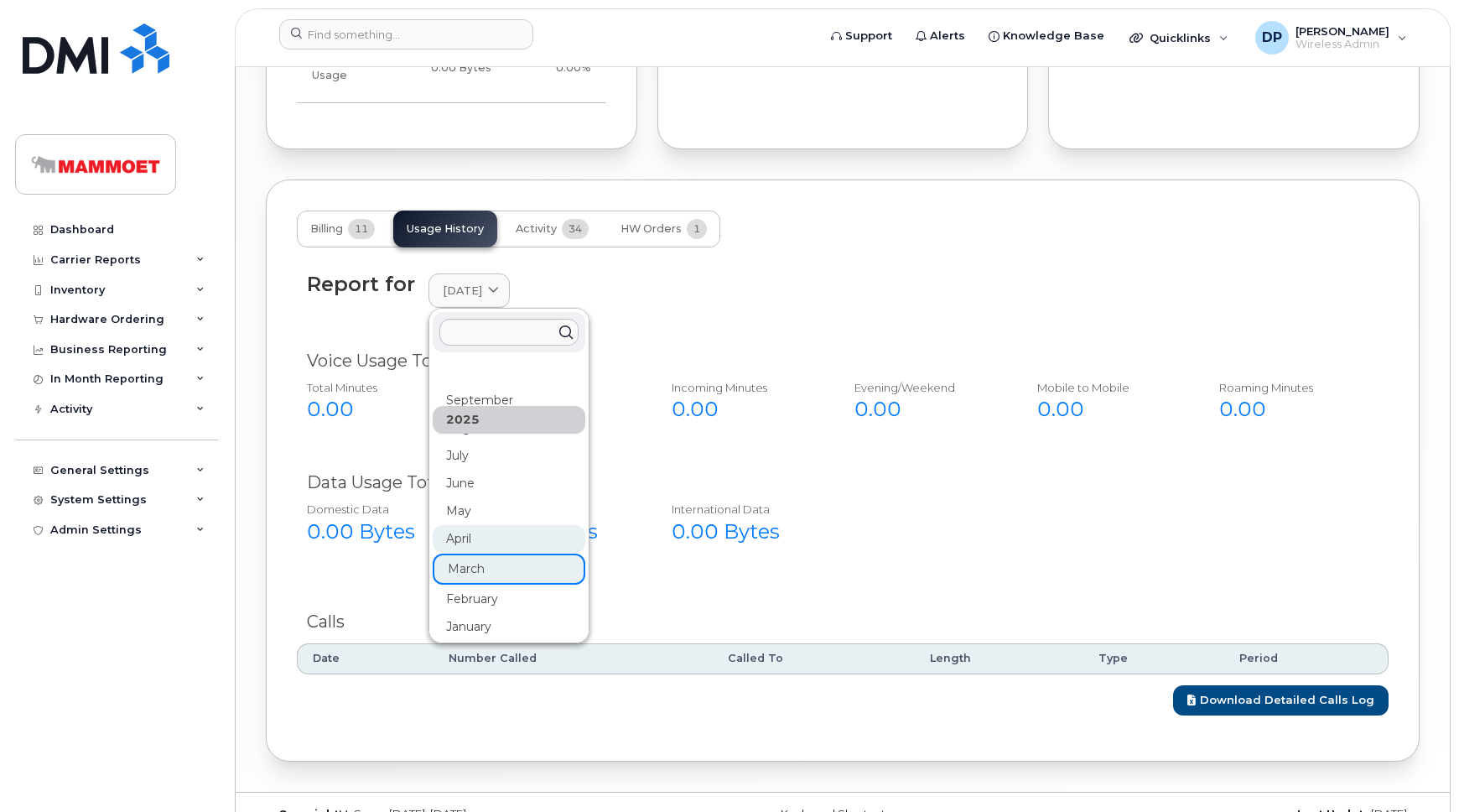
click at [479, 525] on div "April" at bounding box center [509, 538] width 152 height 27
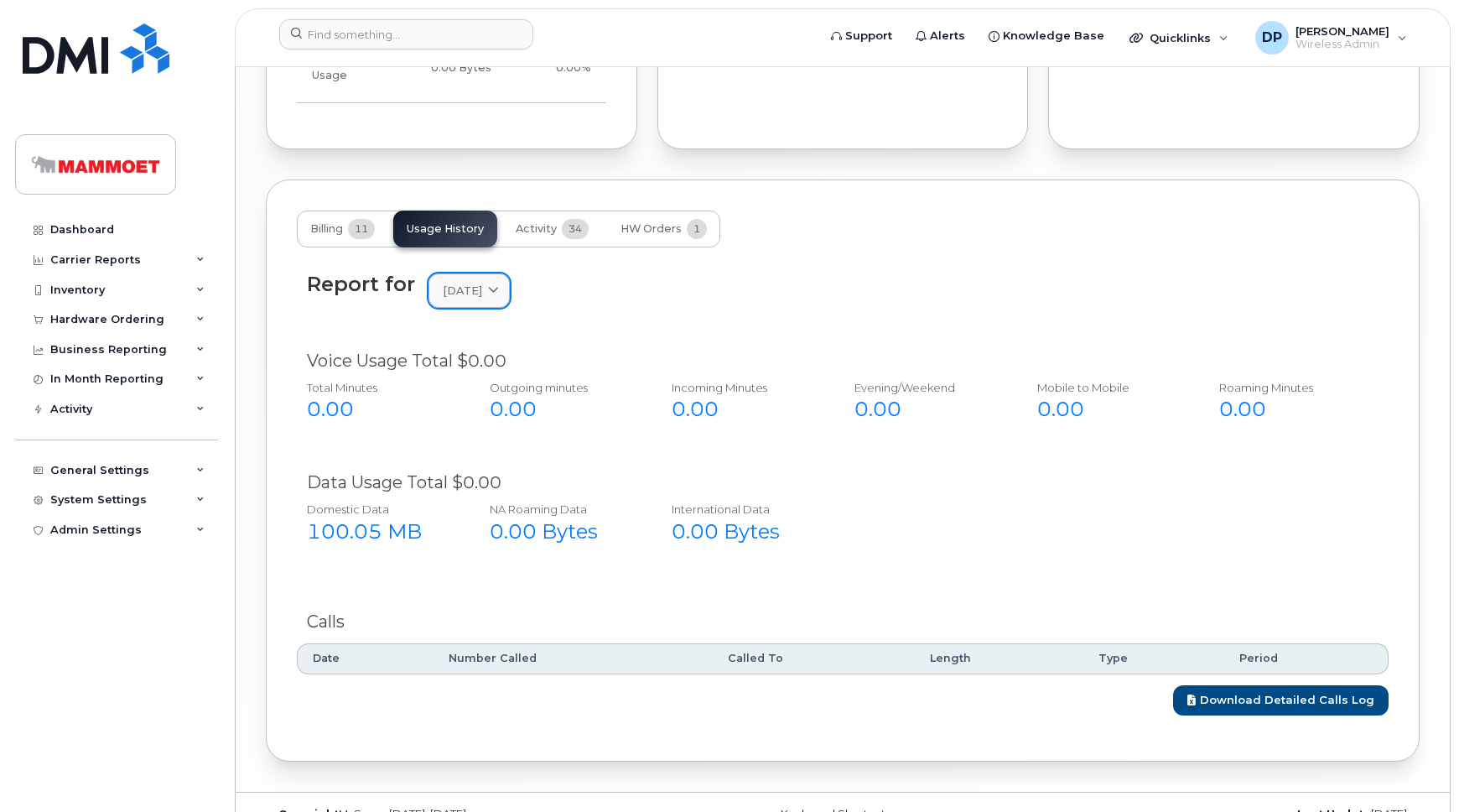
click at [479, 274] on link "[DATE]" at bounding box center [468, 290] width 81 height 34
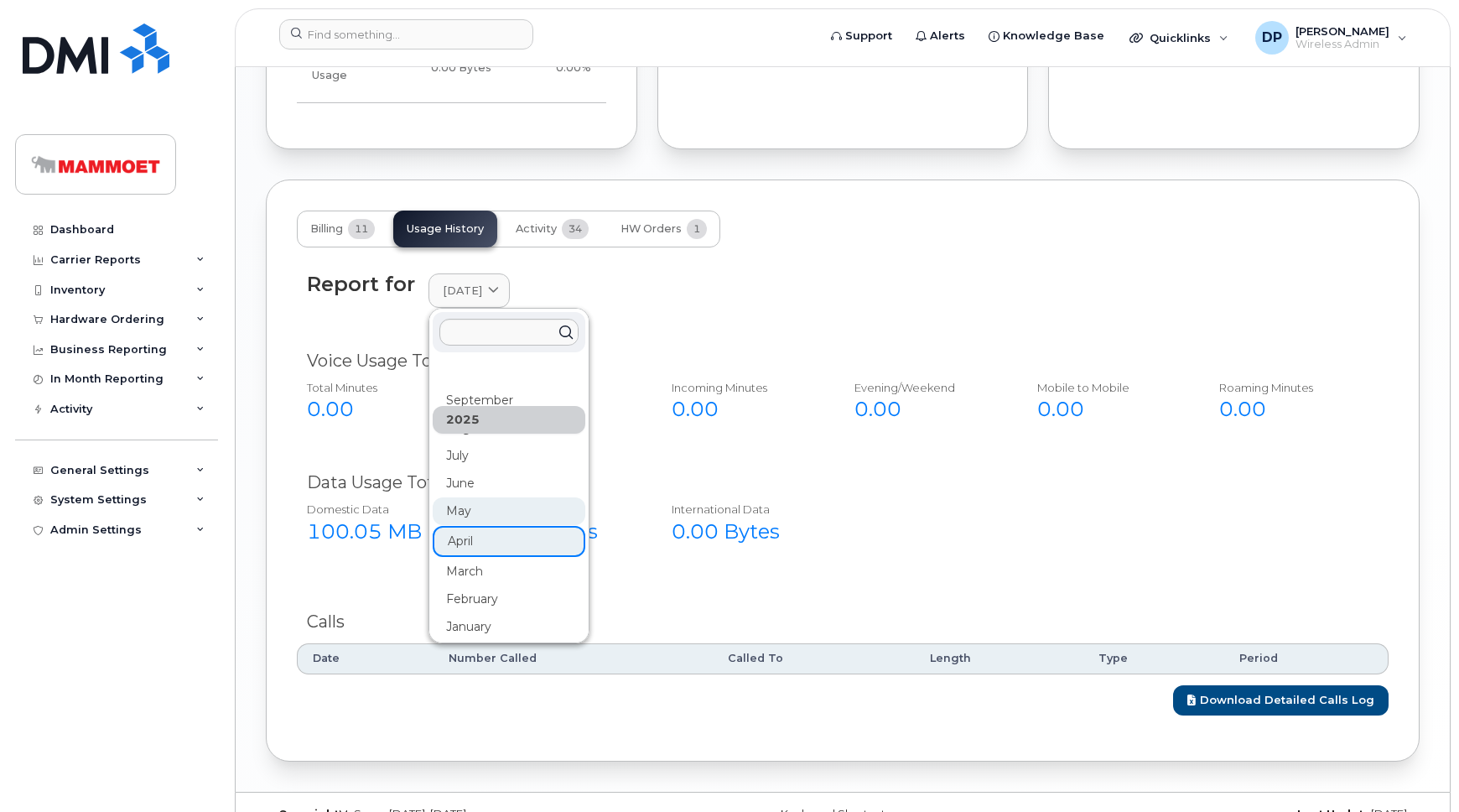
click at [493, 497] on div "May" at bounding box center [509, 511] width 152 height 27
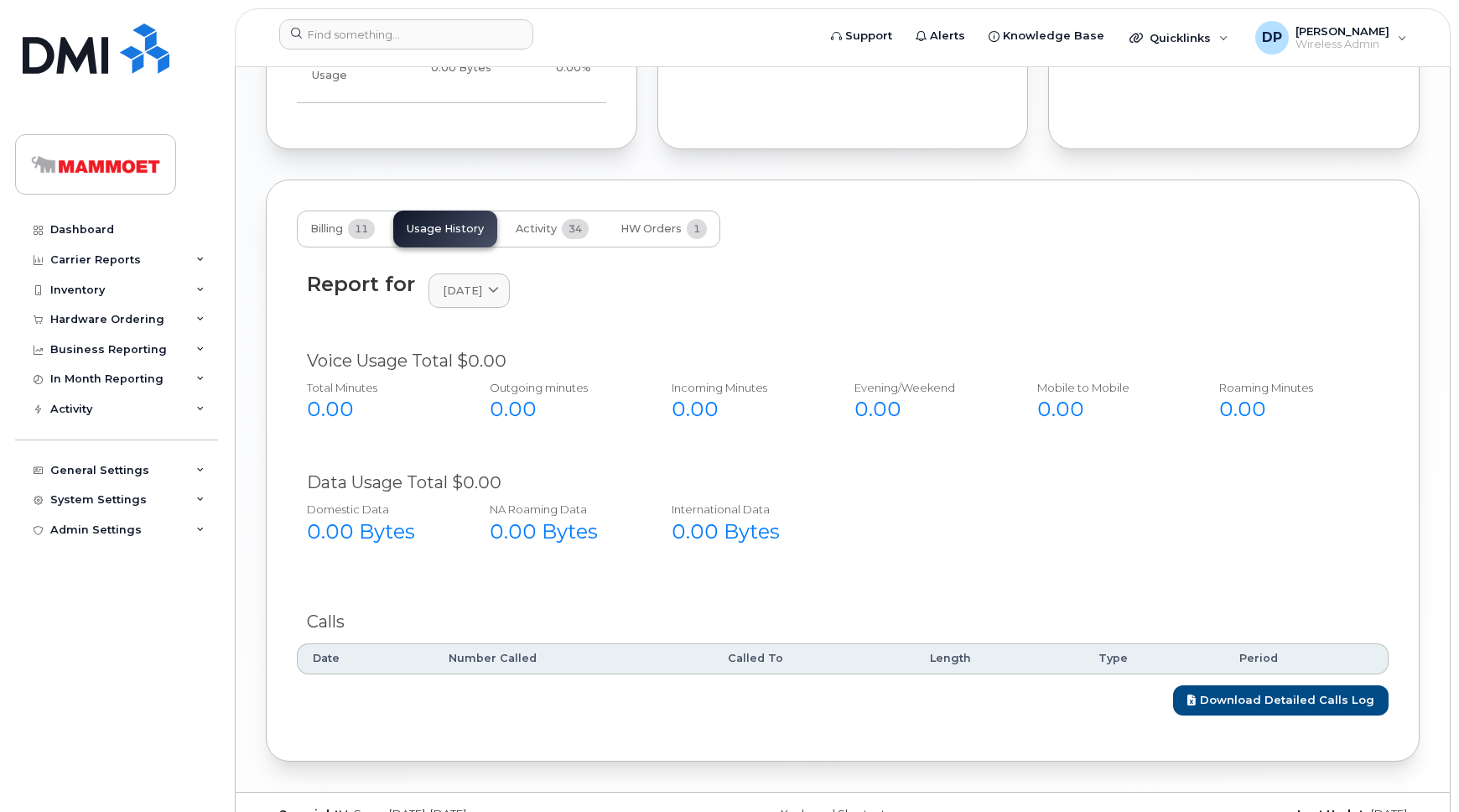
click at [480, 286] on div "Report for [DATE] [DATE] August July June May April March February January [DAT…" at bounding box center [842, 301] width 1092 height 76
click at [478, 282] on span "[DATE]" at bounding box center [462, 290] width 39 height 16
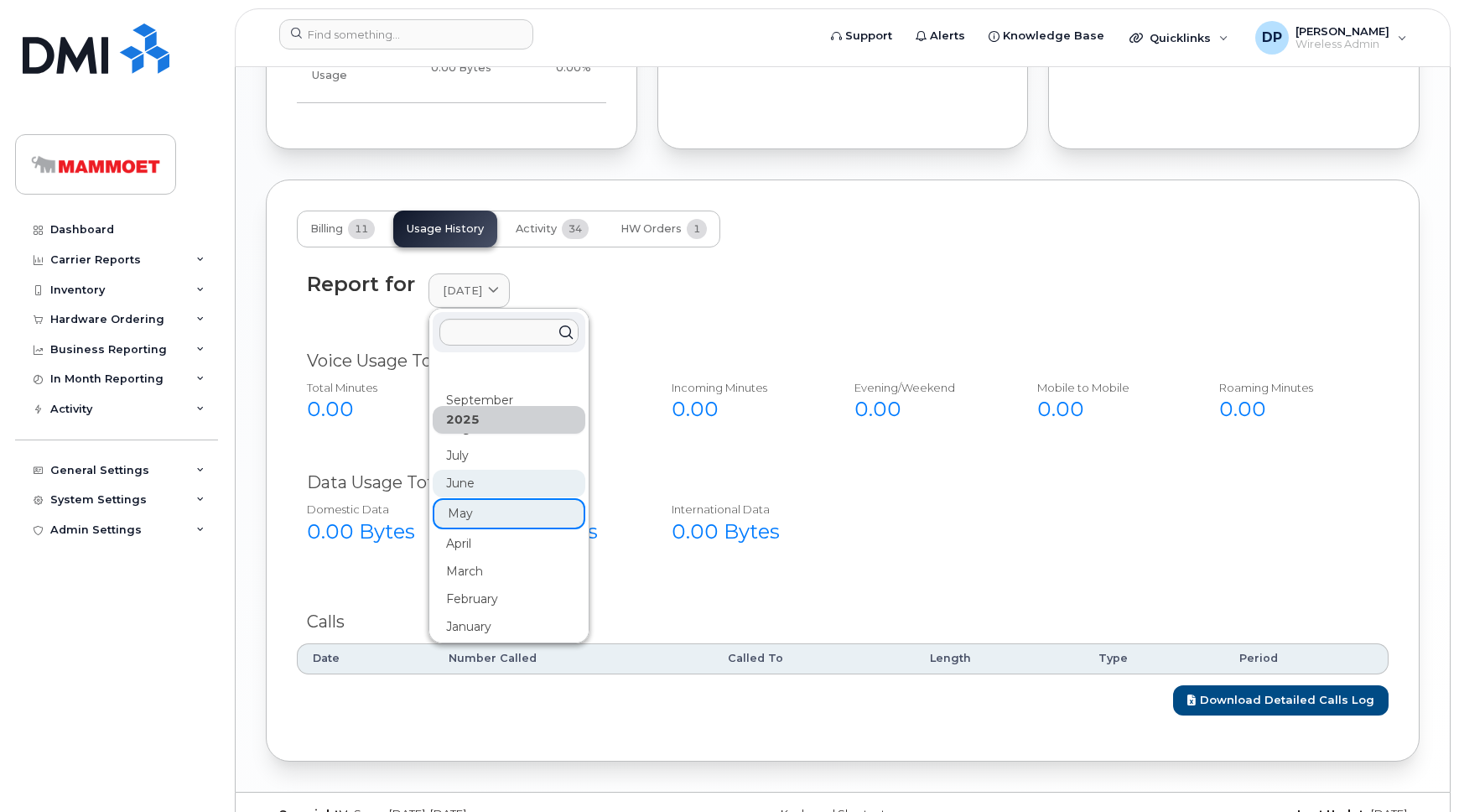
click at [485, 469] on div "June" at bounding box center [509, 483] width 152 height 27
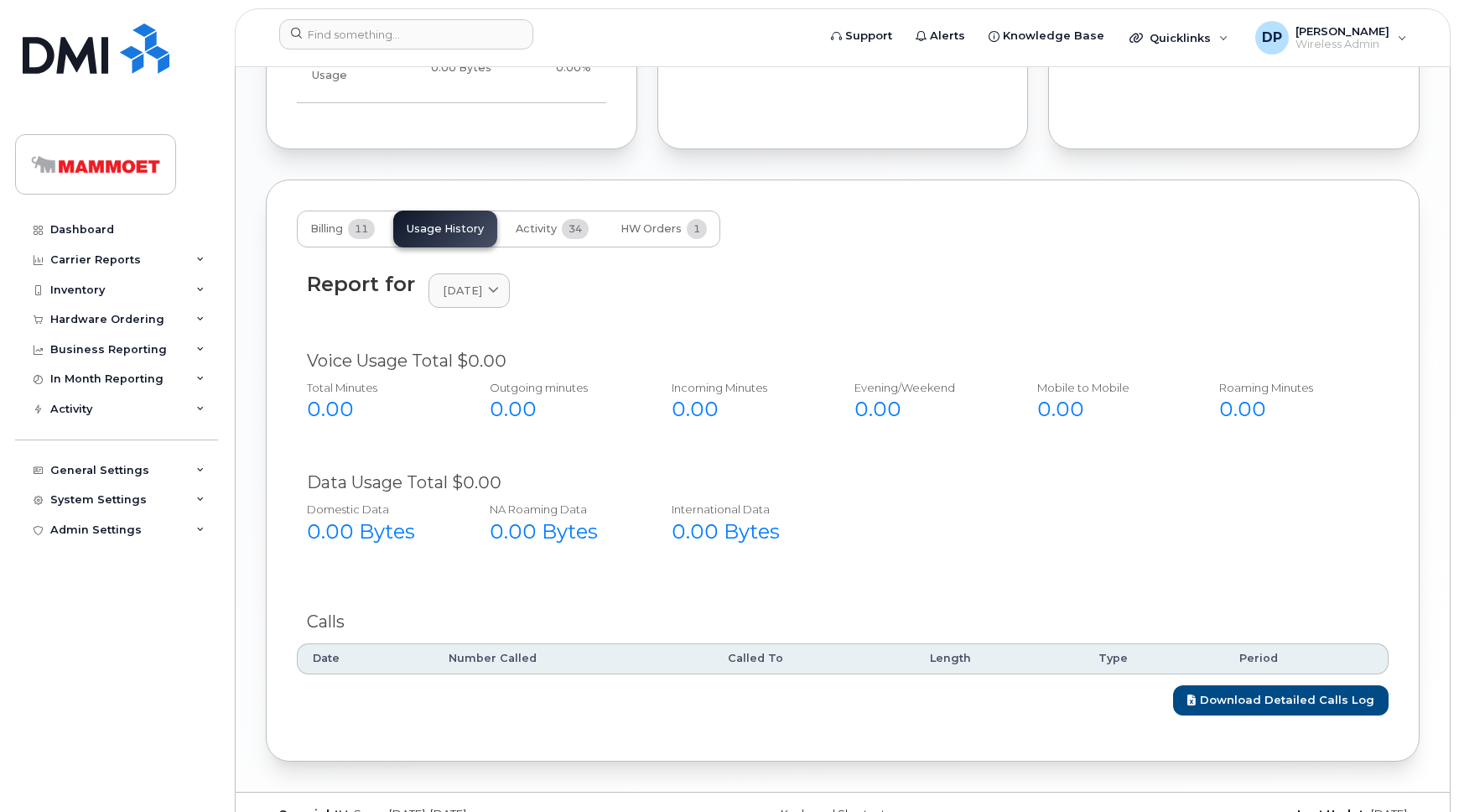
click at [471, 273] on div "Report for [DATE] [DATE] August July June May April March February January [DAT…" at bounding box center [842, 290] width 1071 height 36
click at [471, 282] on span "[DATE]" at bounding box center [462, 290] width 39 height 16
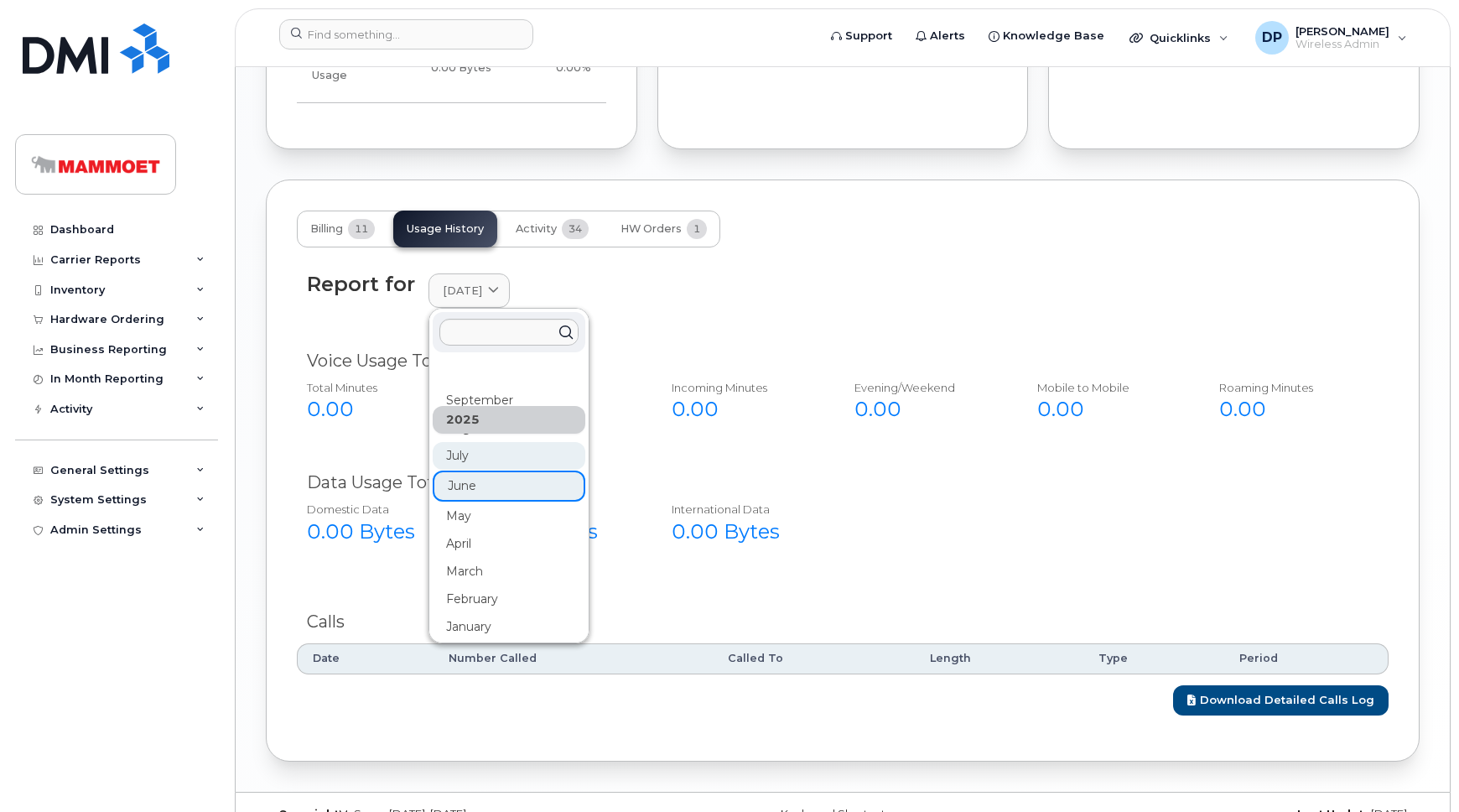
click at [484, 442] on div "July" at bounding box center [509, 455] width 152 height 27
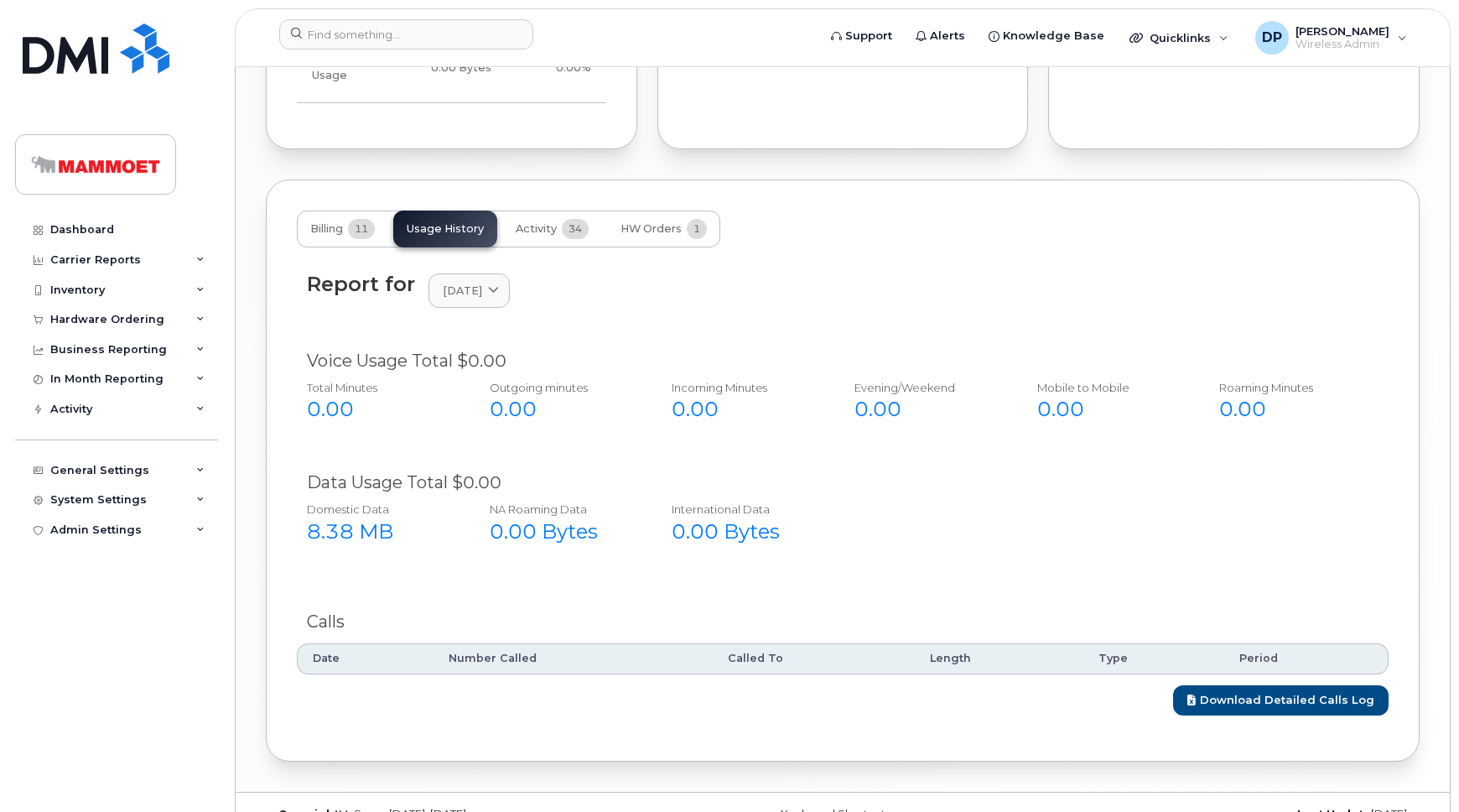
click at [473, 263] on div "Report for [DATE] [DATE] August July June May April March February January [DAT…" at bounding box center [842, 301] width 1092 height 76
drag, startPoint x: 470, startPoint y: 257, endPoint x: 469, endPoint y: 372, distance: 115.0
click at [470, 282] on span "[DATE]" at bounding box center [462, 290] width 39 height 16
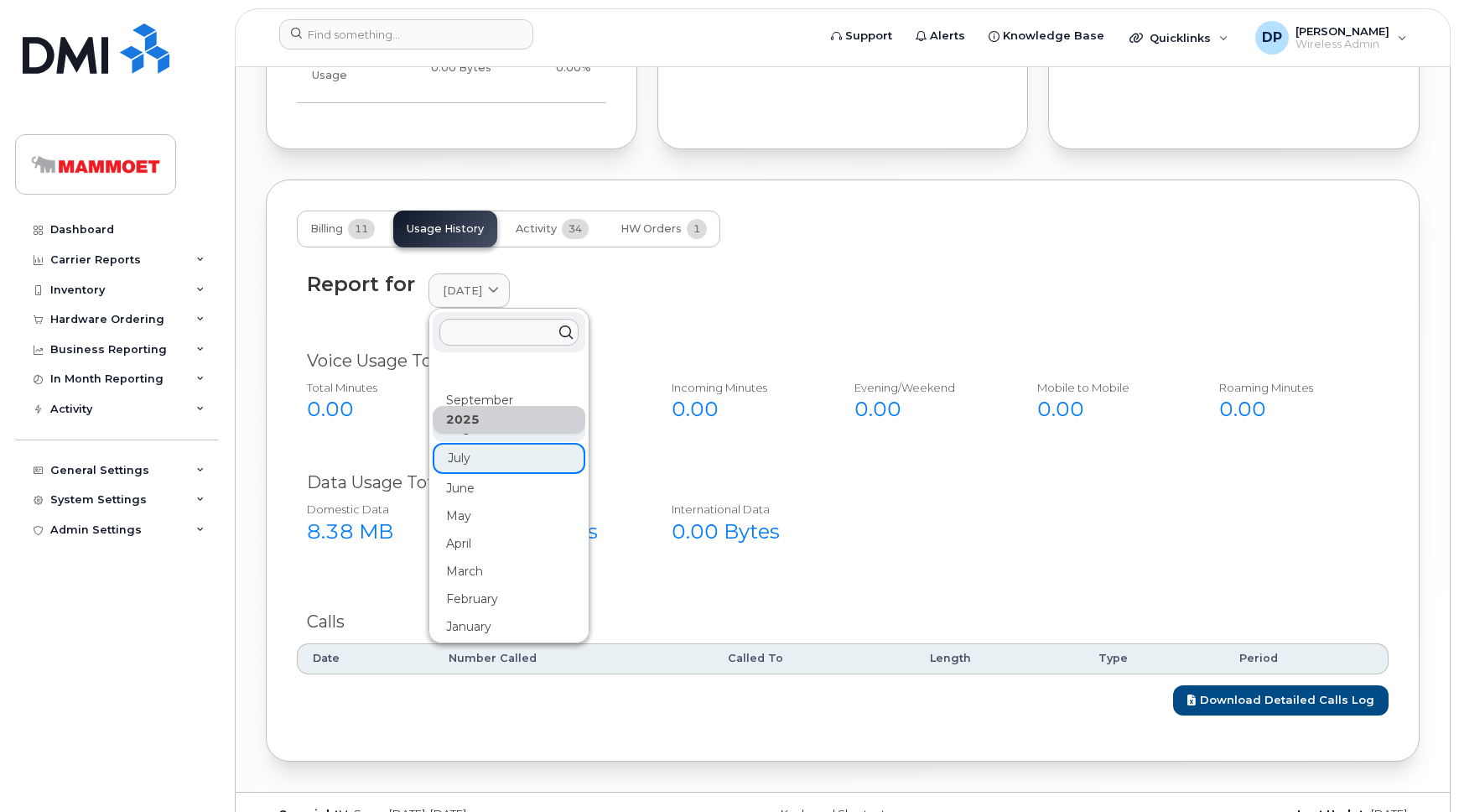
click at [477, 414] on div "August" at bounding box center [509, 428] width 152 height 27
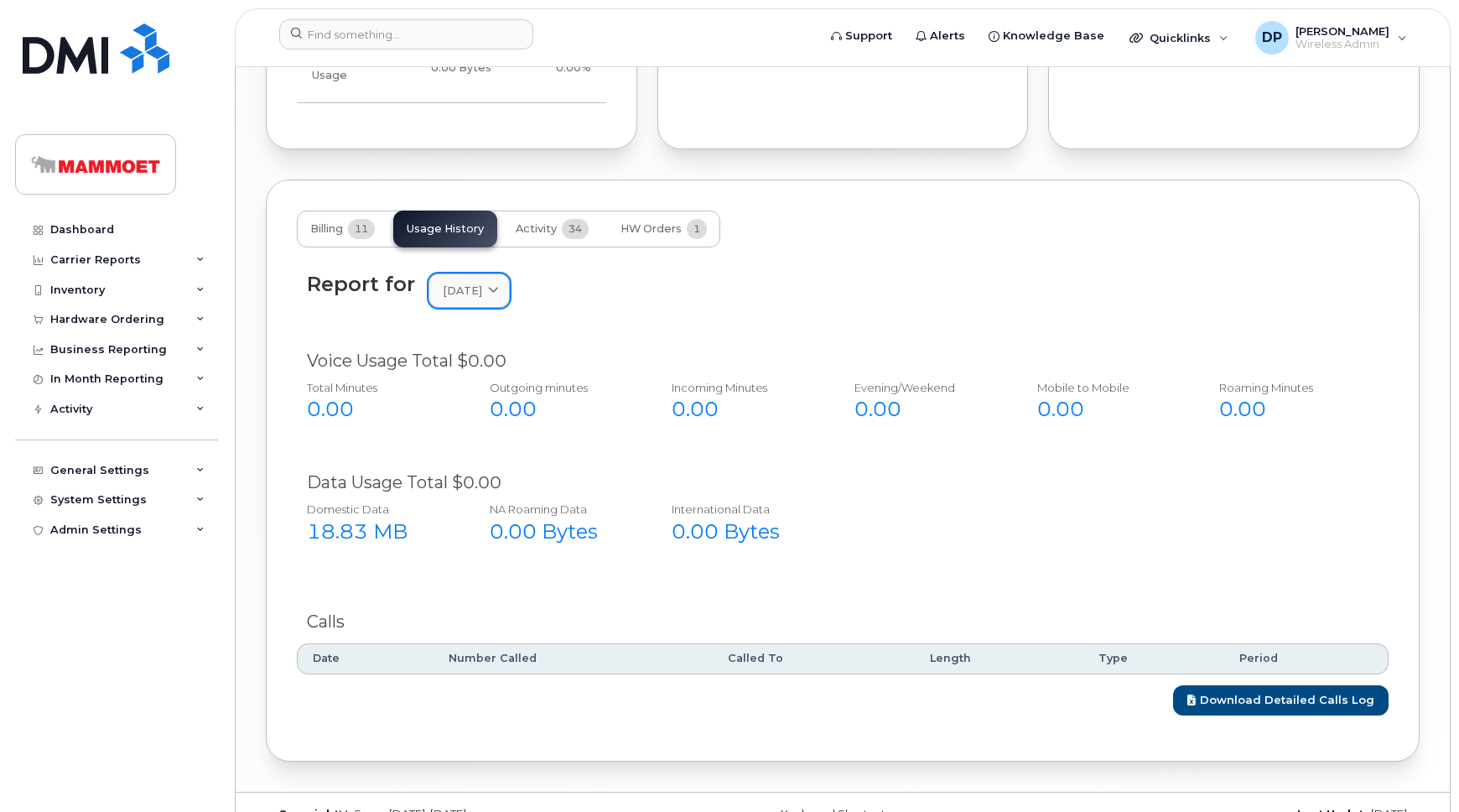
click at [472, 282] on span "[DATE]" at bounding box center [462, 290] width 39 height 16
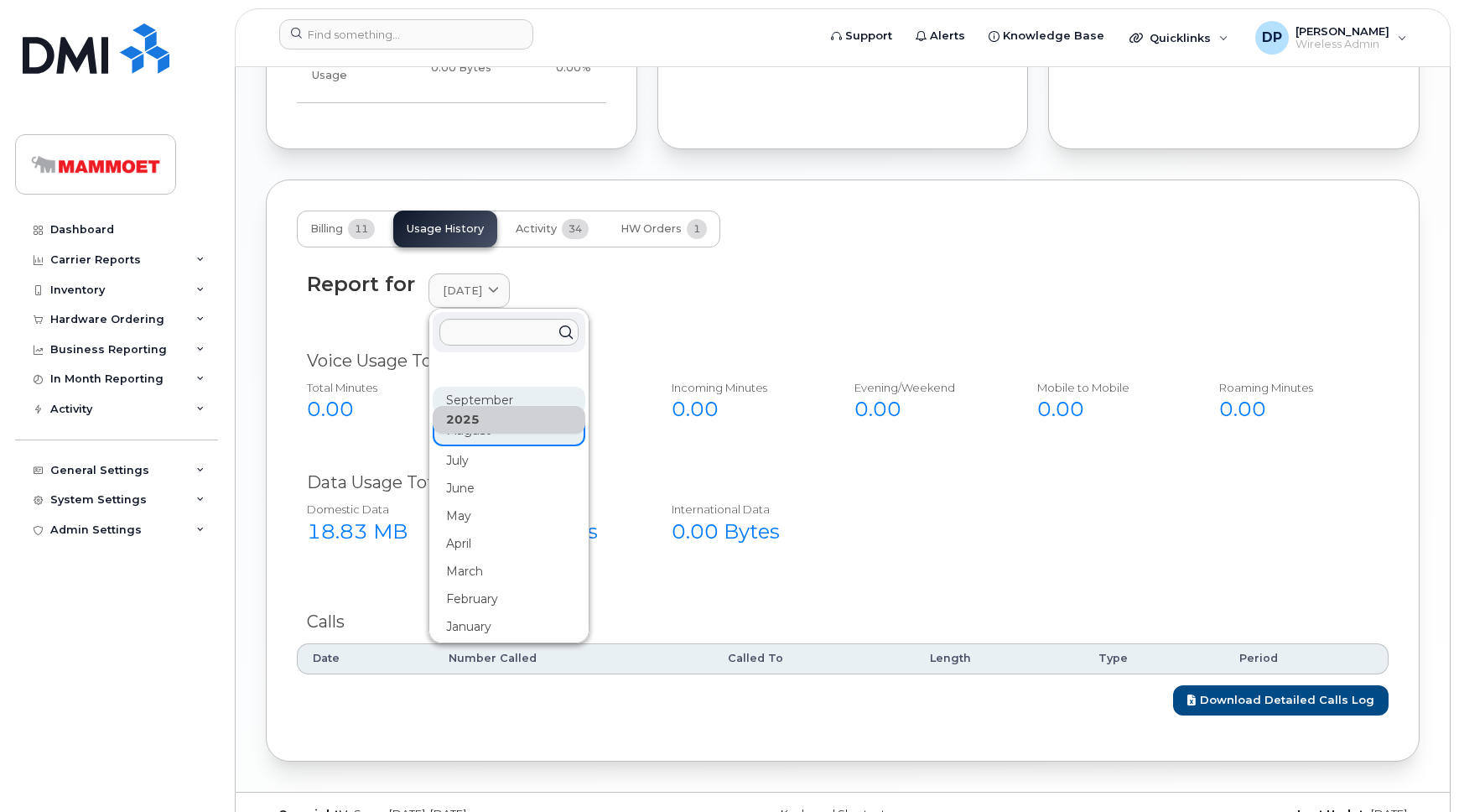
click at [478, 387] on div "September" at bounding box center [509, 401] width 152 height 27
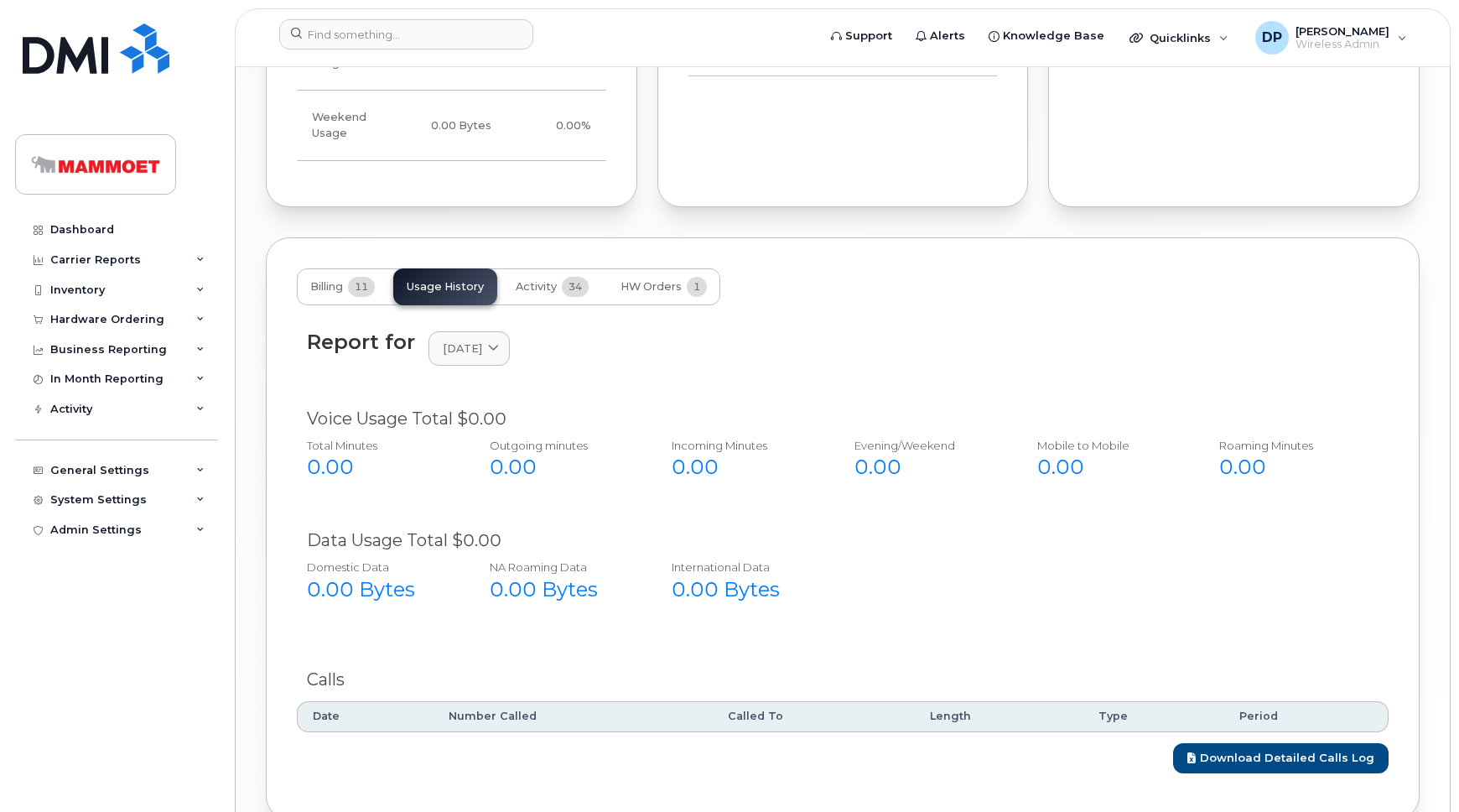
scroll to position [961, 0]
